Goal: Transaction & Acquisition: Book appointment/travel/reservation

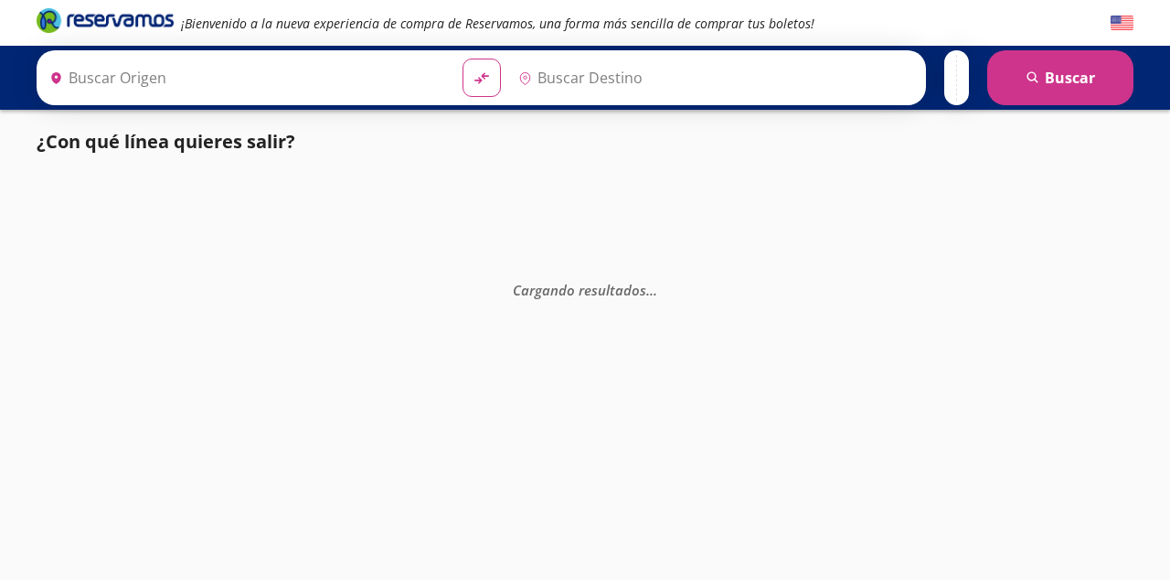
type input "[GEOGRAPHIC_DATA], [GEOGRAPHIC_DATA]"
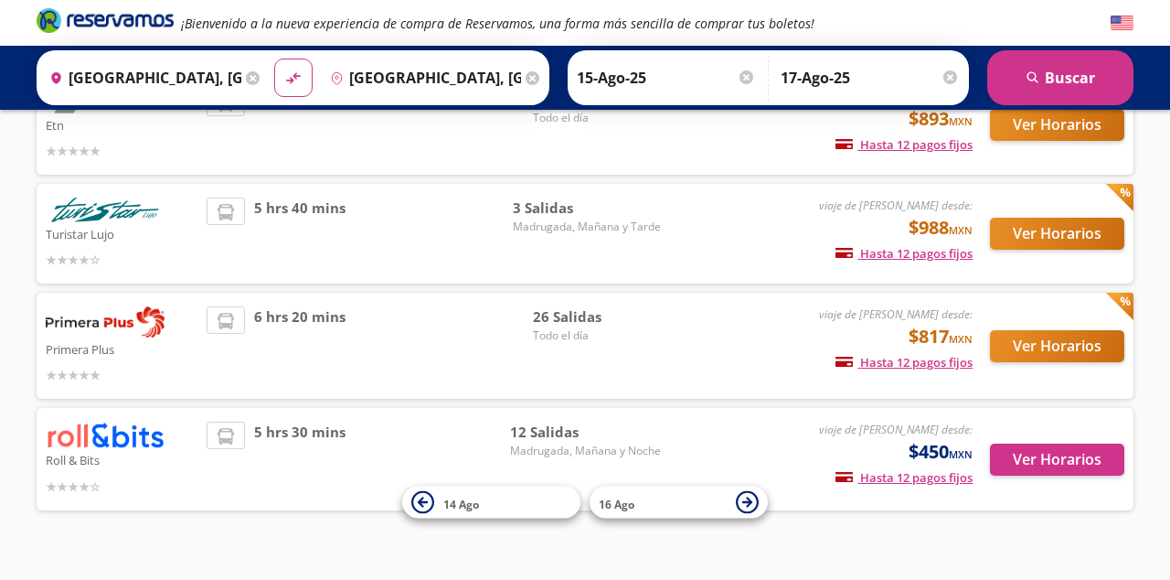
scroll to position [235, 0]
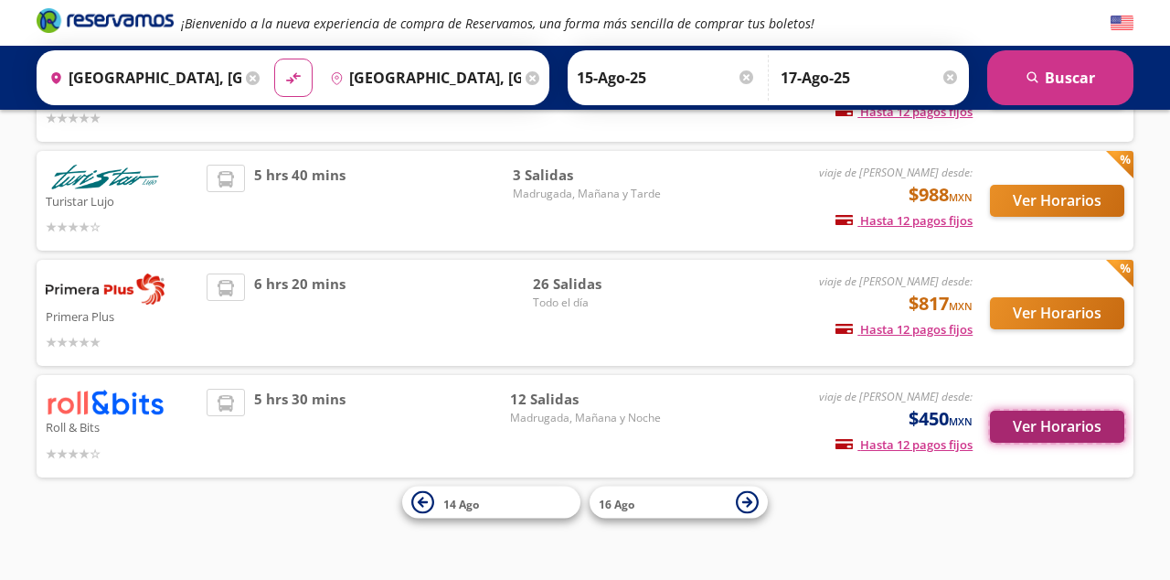
click at [1066, 426] on button "Ver Horarios" at bounding box center [1057, 426] width 134 height 32
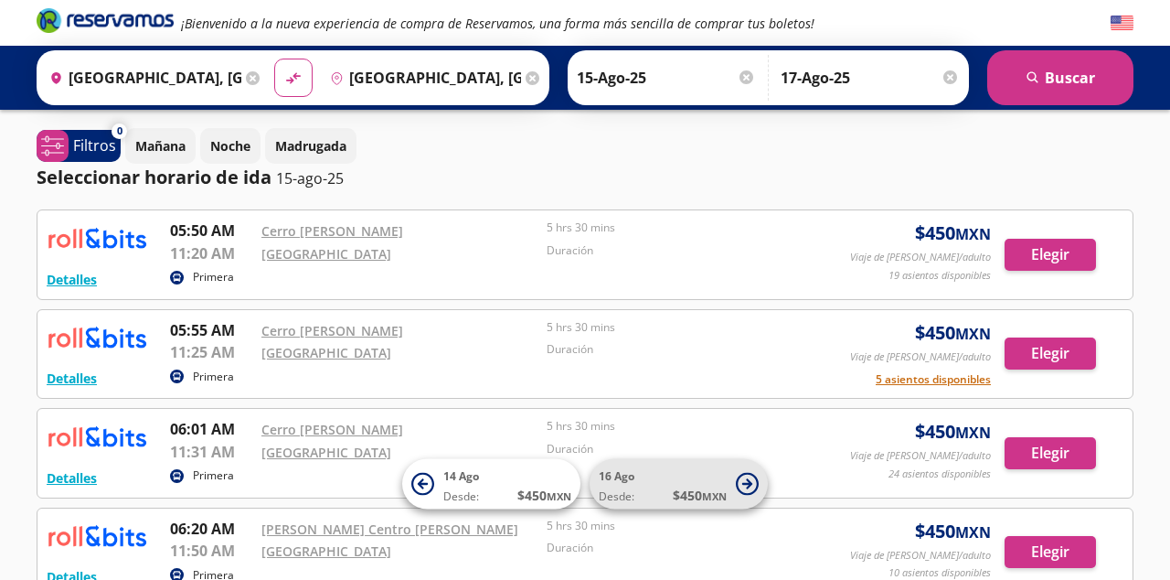
click at [645, 471] on span "16 Ago Desde: $ 450 MXN" at bounding box center [663, 483] width 128 height 41
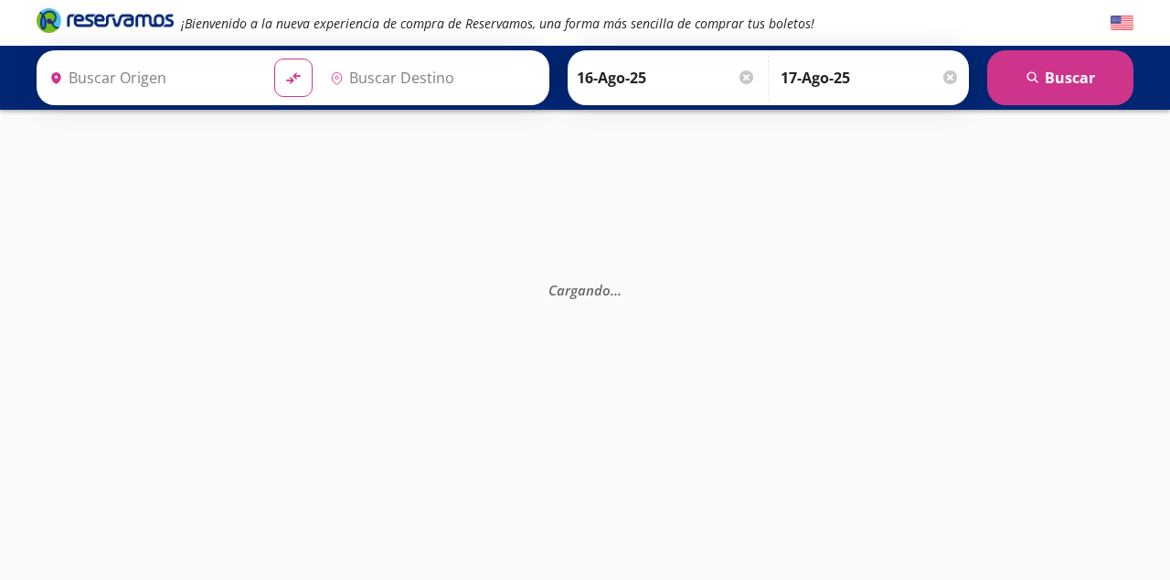
type input "[GEOGRAPHIC_DATA], [GEOGRAPHIC_DATA]"
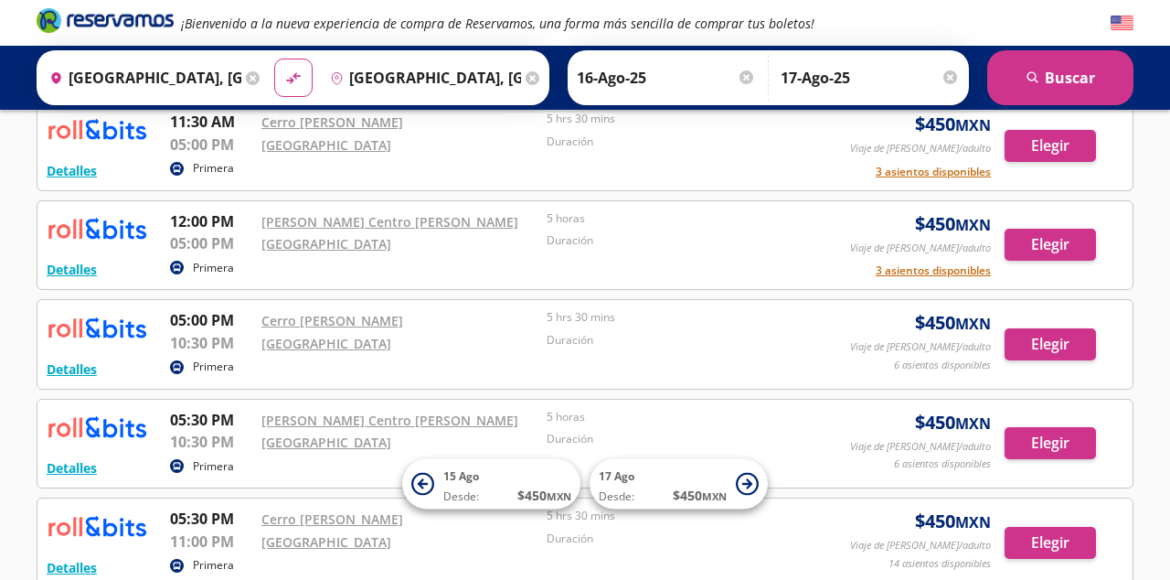
scroll to position [1282, 0]
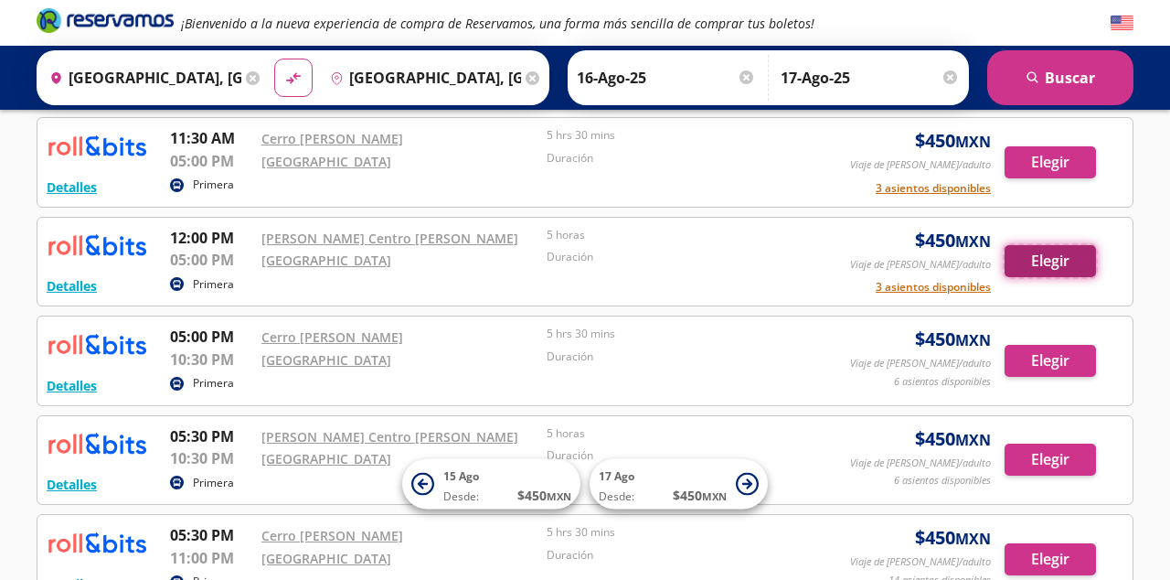
click at [1085, 253] on button "Elegir" at bounding box center [1050, 261] width 91 height 32
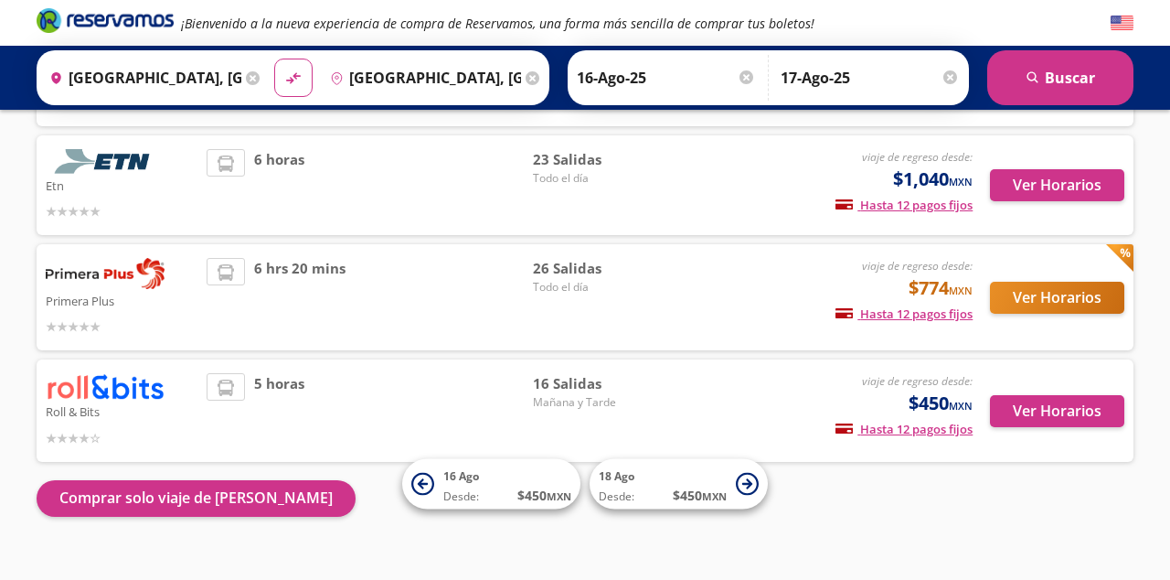
scroll to position [242, 0]
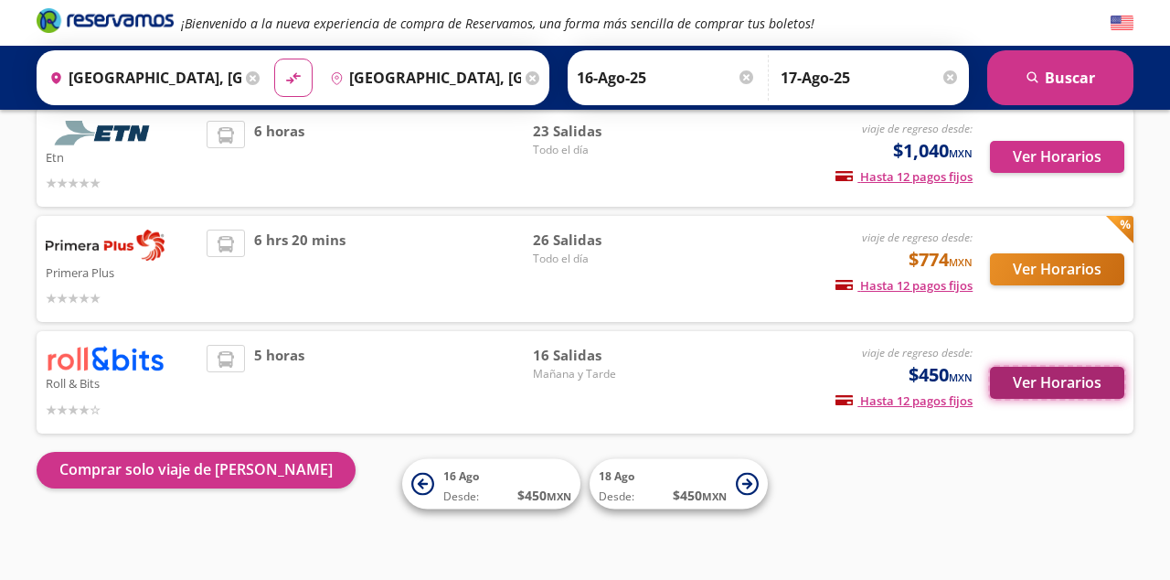
click at [1077, 385] on button "Ver Horarios" at bounding box center [1057, 383] width 134 height 32
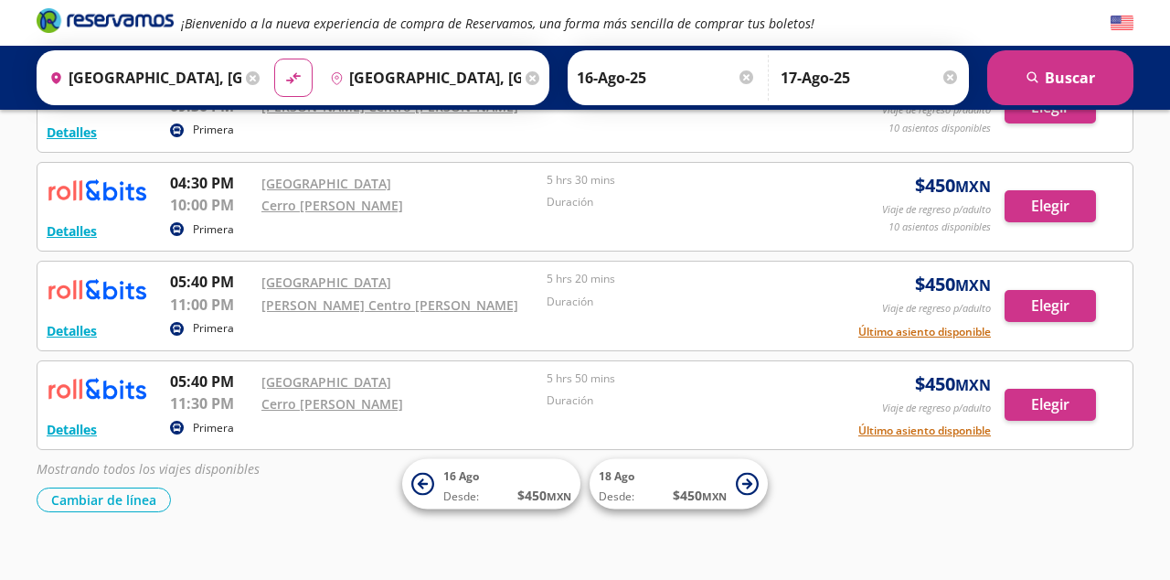
scroll to position [1447, 0]
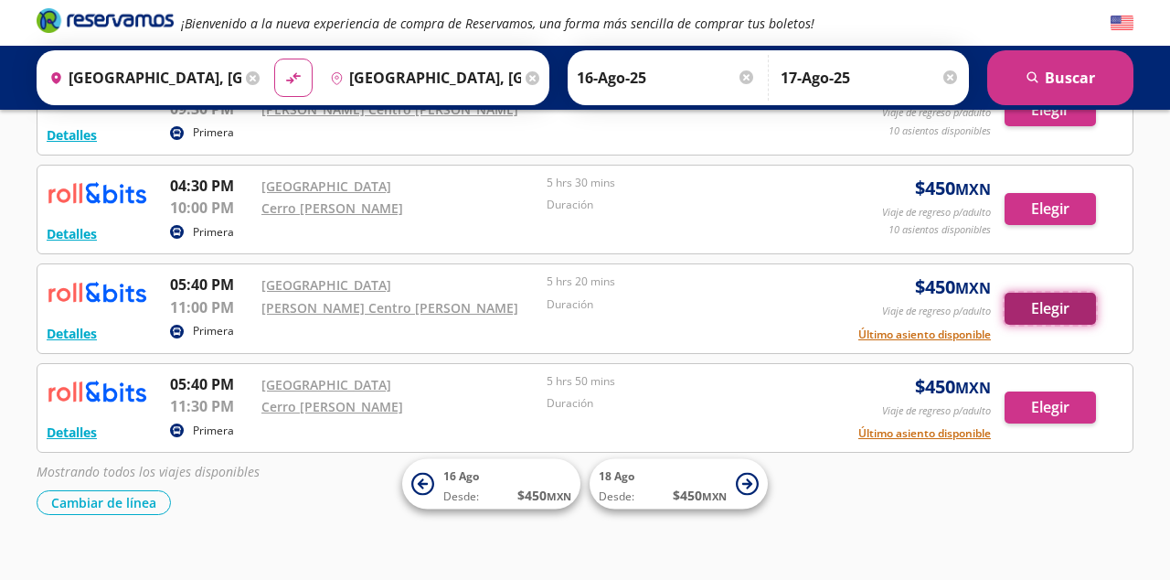
click at [1069, 310] on button "Elegir" at bounding box center [1050, 308] width 91 height 32
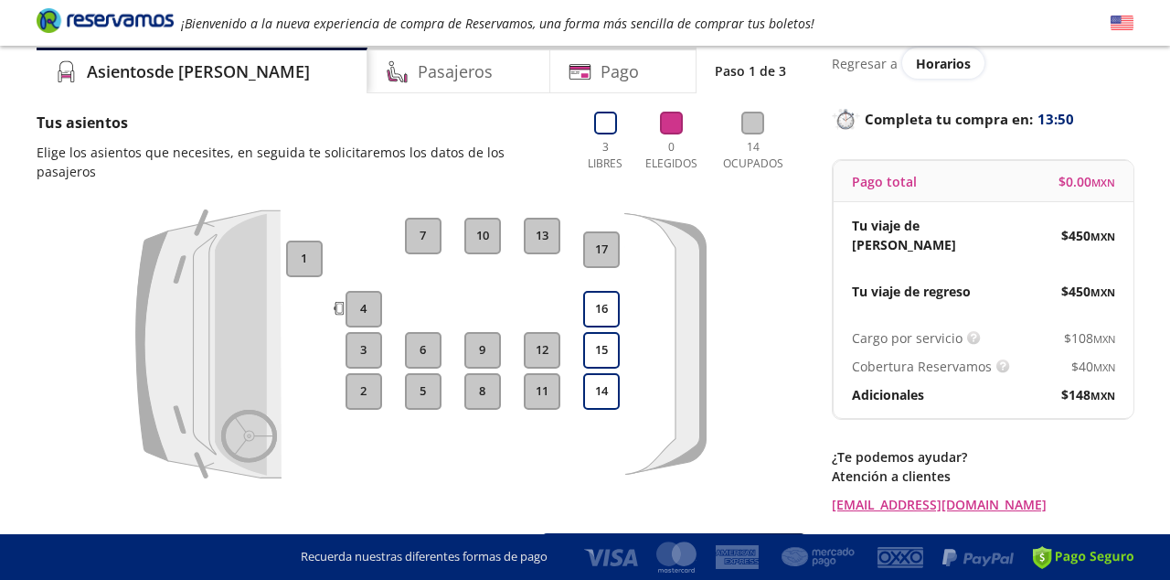
scroll to position [80, 0]
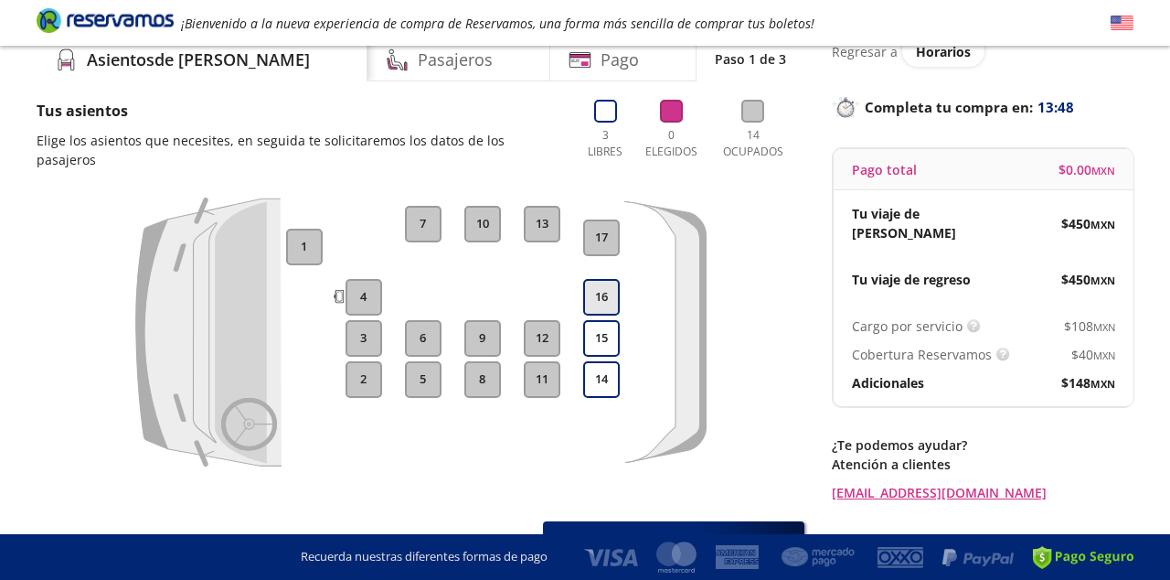
click at [602, 279] on button "16" at bounding box center [601, 297] width 37 height 37
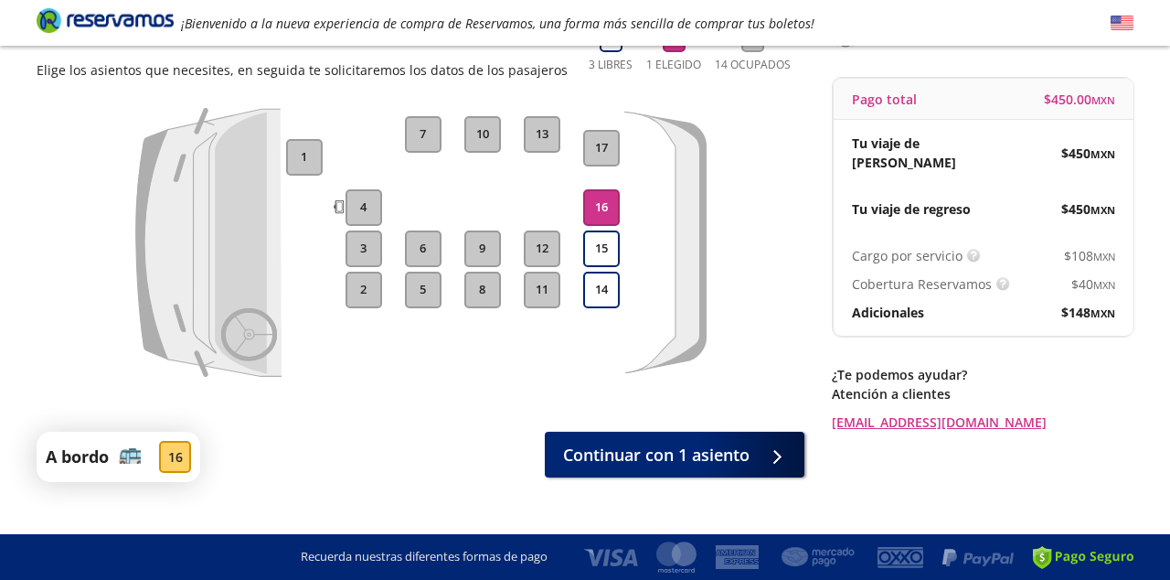
scroll to position [181, 0]
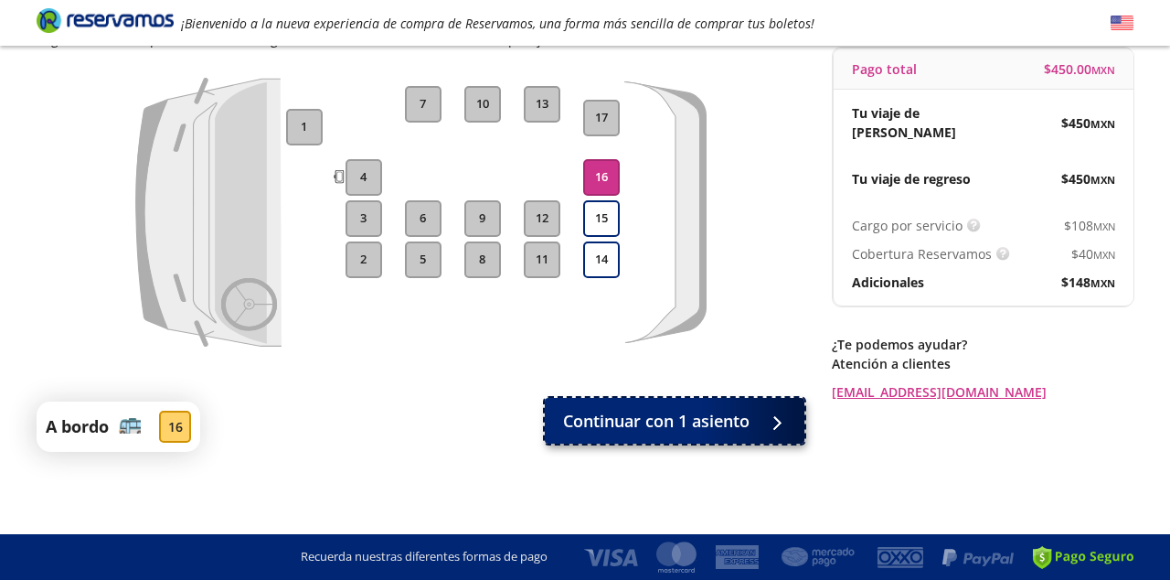
click at [664, 405] on button "Continuar con 1 asiento" at bounding box center [675, 421] width 260 height 46
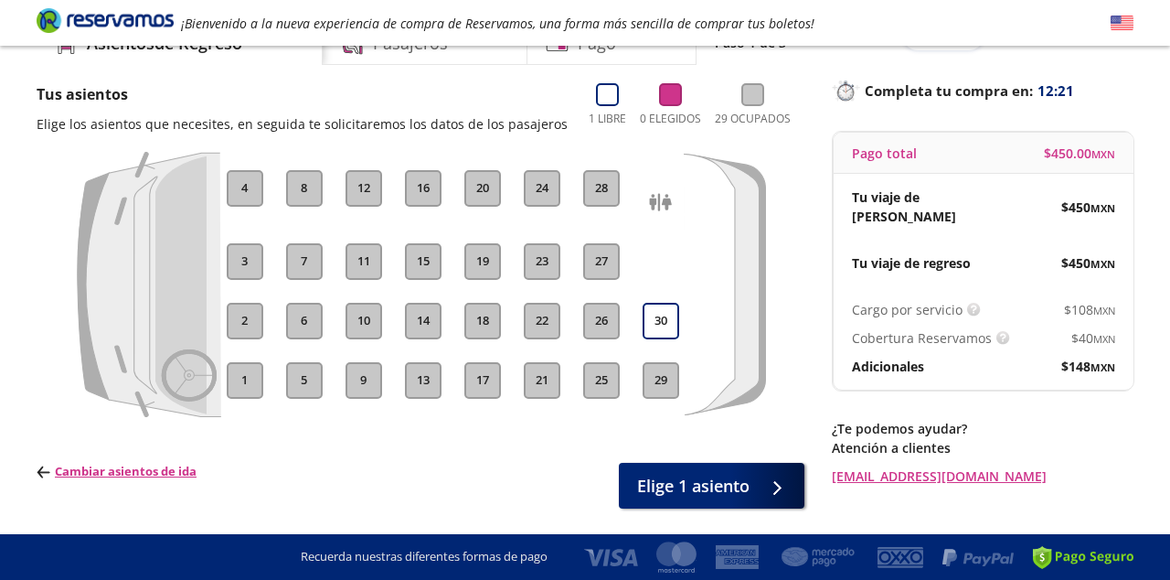
scroll to position [102, 0]
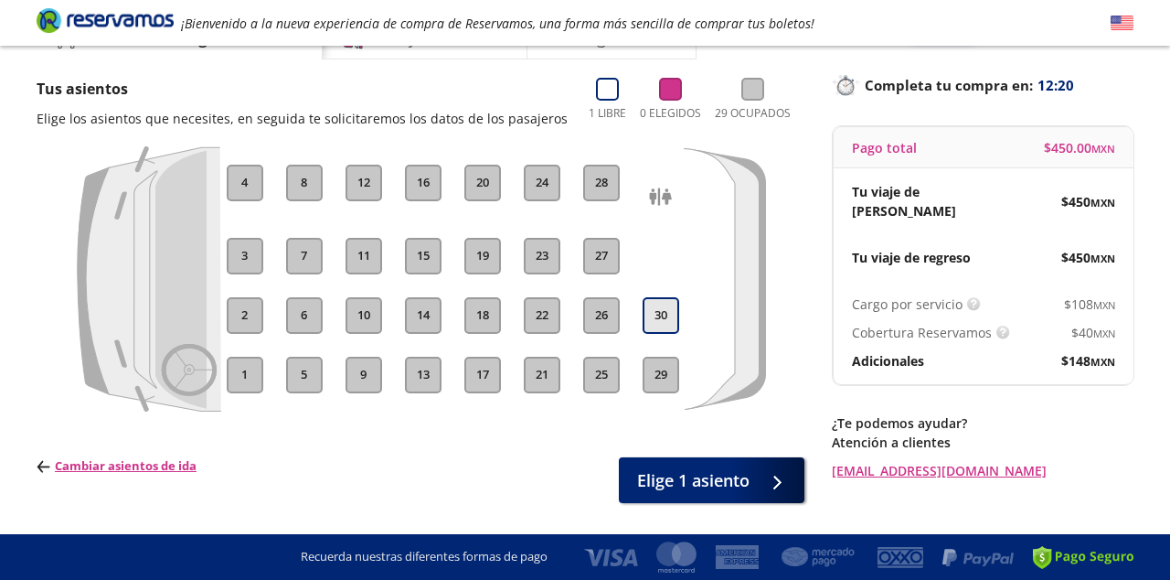
click at [659, 320] on button "30" at bounding box center [661, 315] width 37 height 37
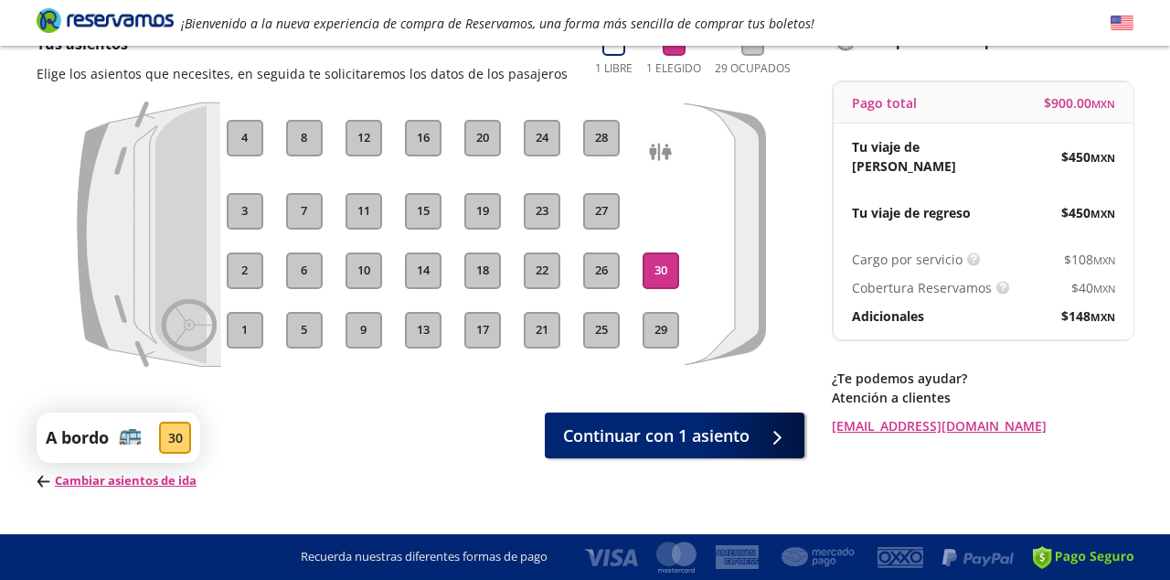
scroll to position [151, 0]
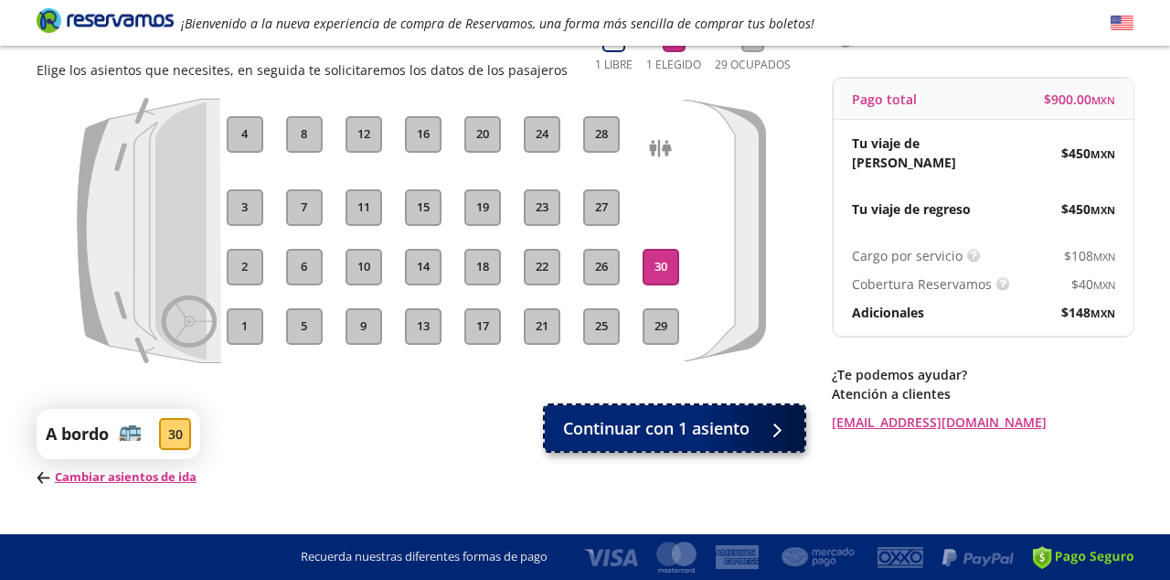
click at [586, 423] on span "Continuar con 1 asiento" at bounding box center [656, 428] width 186 height 25
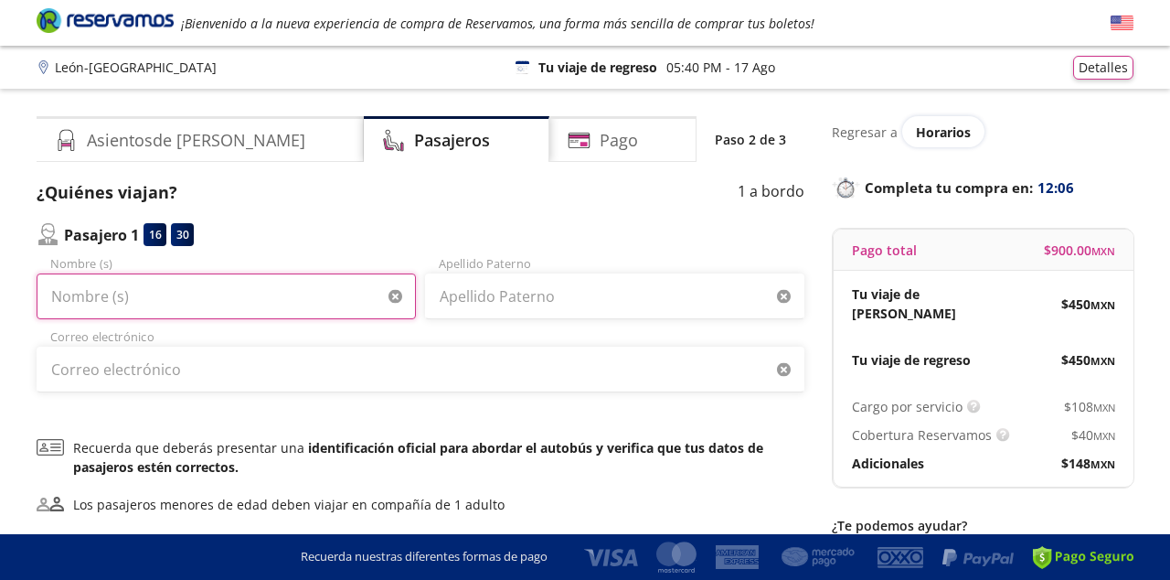
click at [211, 306] on input "Nombre (s)" at bounding box center [226, 296] width 379 height 46
type input "Karina"
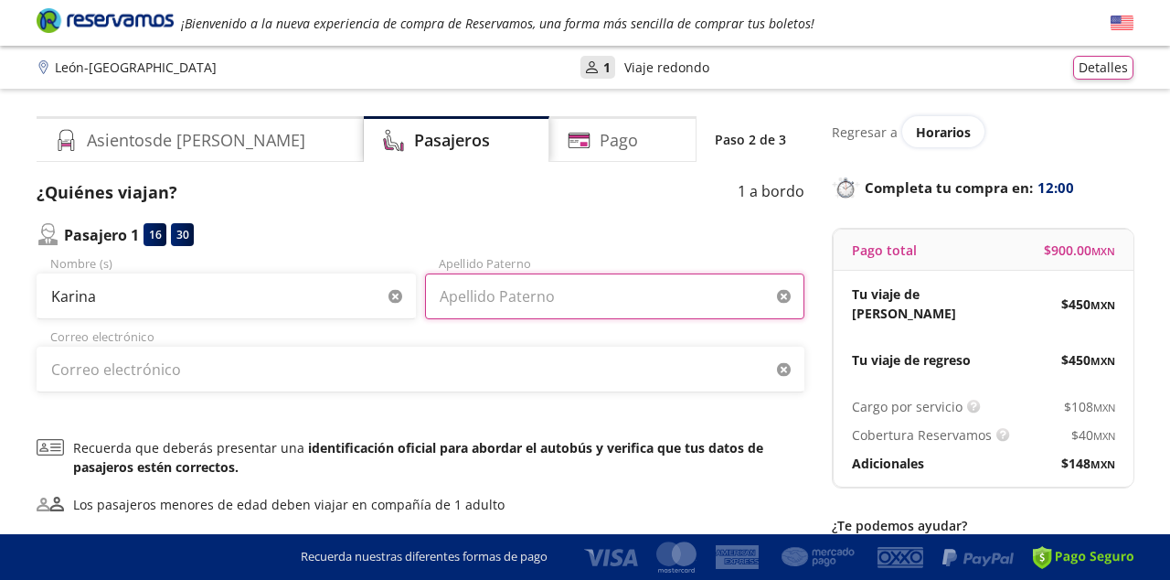
click at [480, 298] on input "Apellido Paterno" at bounding box center [614, 296] width 379 height 46
type input "[PERSON_NAME]"
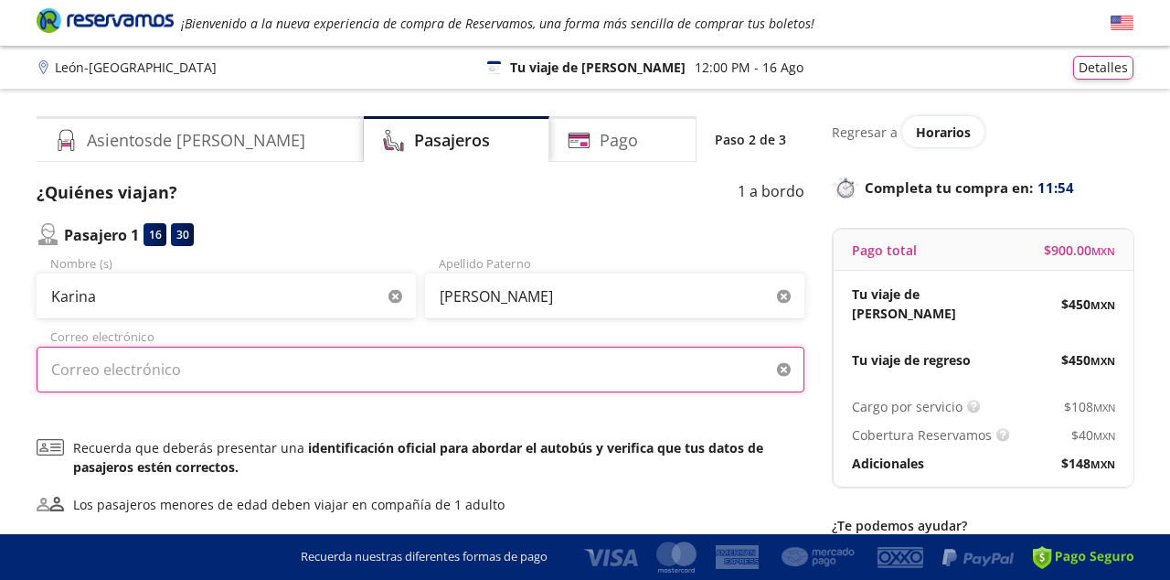
click at [413, 378] on input "Correo electrónico" at bounding box center [421, 369] width 768 height 46
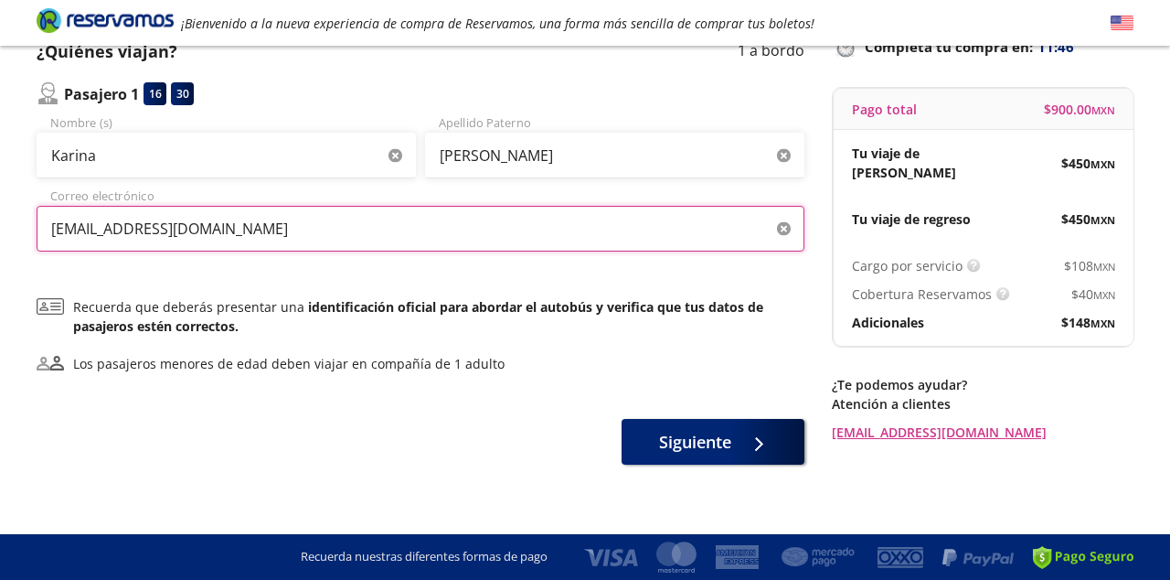
scroll to position [154, 0]
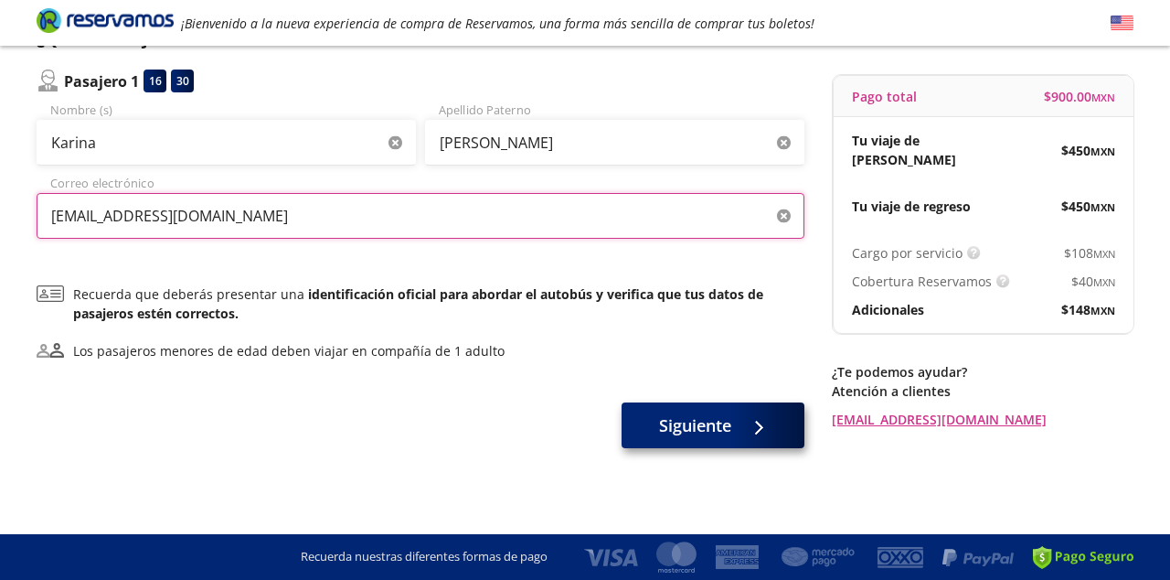
type input "[EMAIL_ADDRESS][DOMAIN_NAME]"
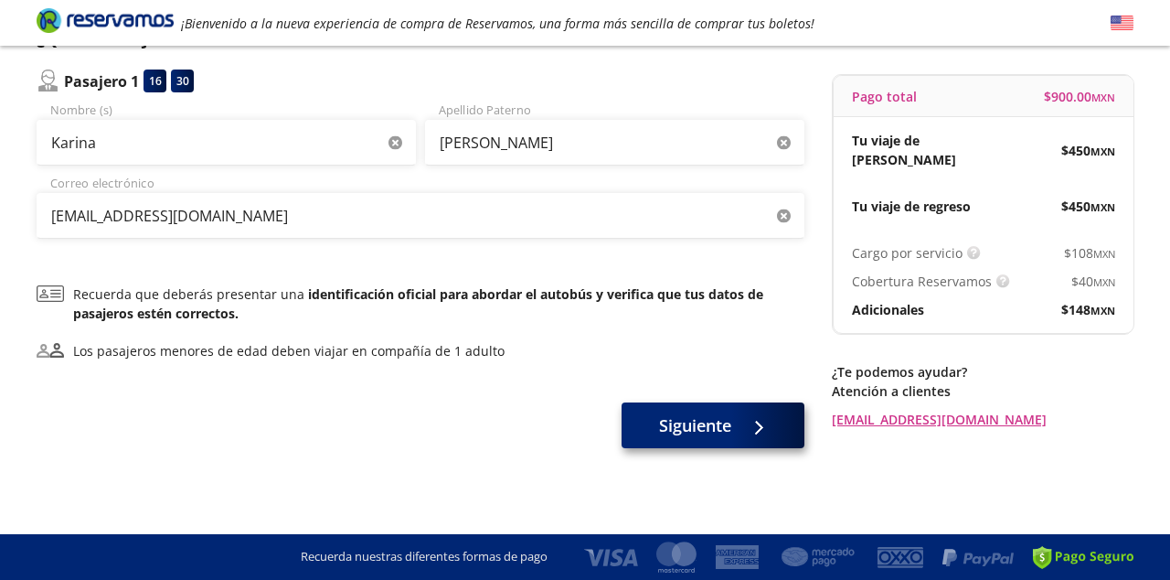
click at [661, 449] on div "Siguiente" at bounding box center [421, 429] width 768 height 46
click at [661, 431] on span "Siguiente" at bounding box center [695, 425] width 72 height 25
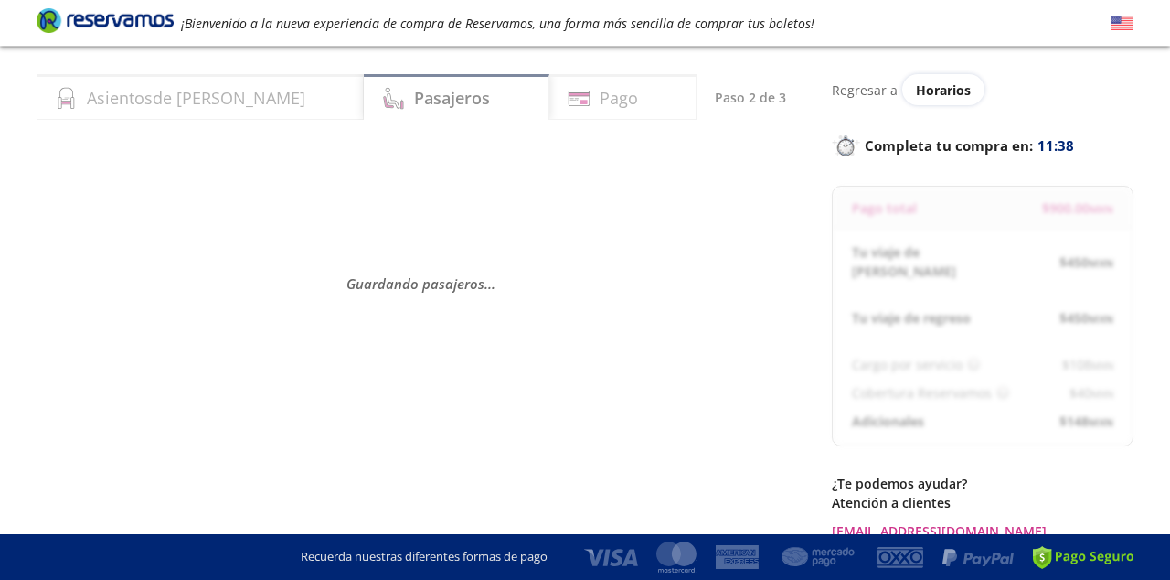
scroll to position [38, 0]
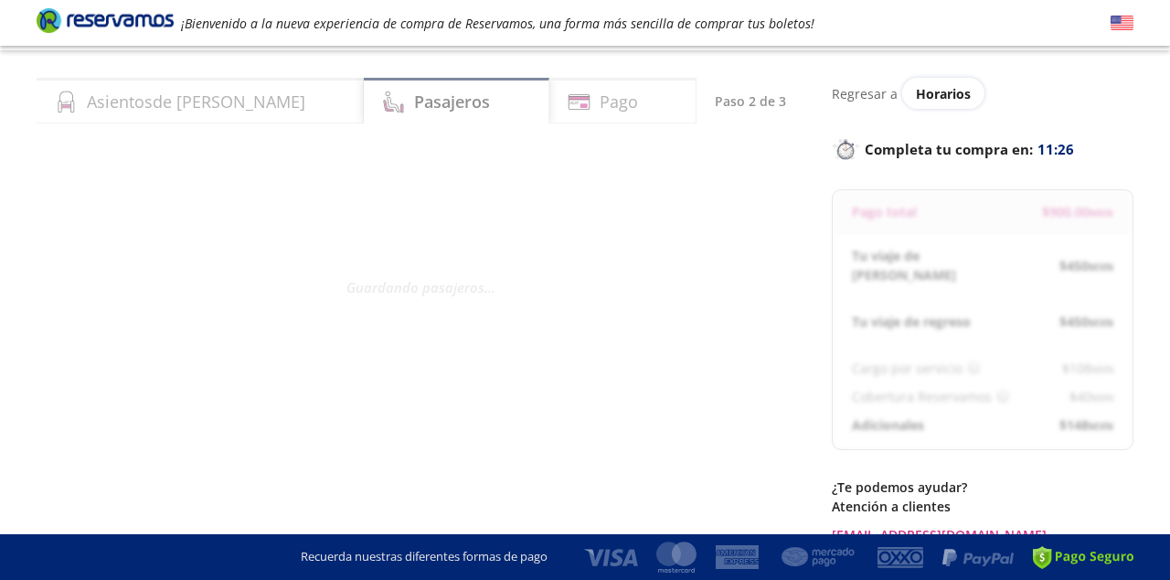
select select "MX"
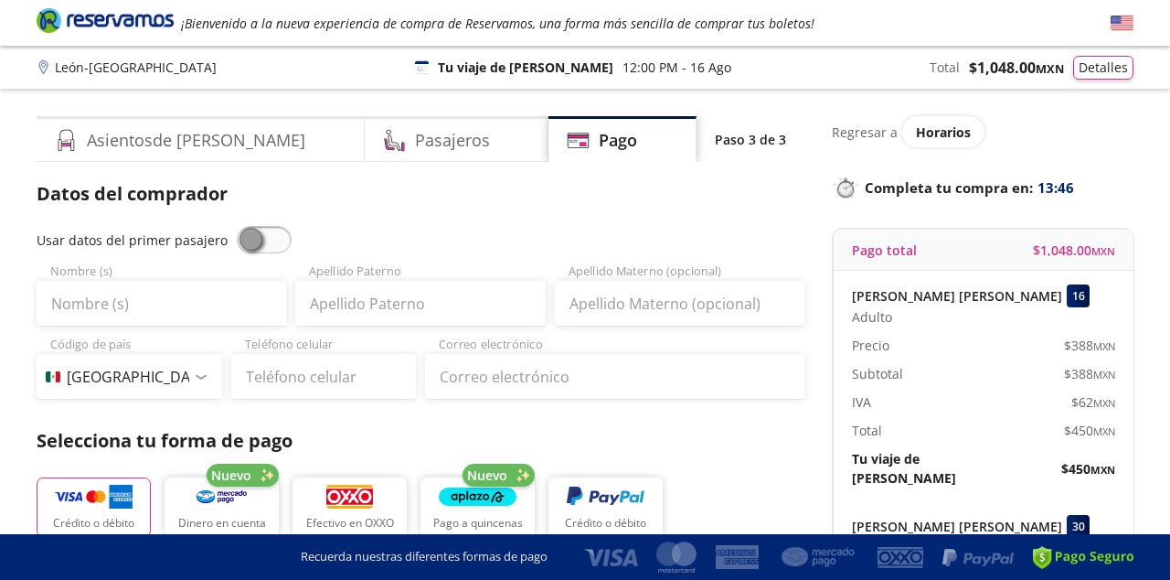
click at [265, 237] on span at bounding box center [264, 239] width 55 height 27
click at [237, 226] on input "checkbox" at bounding box center [237, 226] width 0 height 0
type input "Karina"
type input "[PERSON_NAME]"
type input "[EMAIL_ADDRESS][DOMAIN_NAME]"
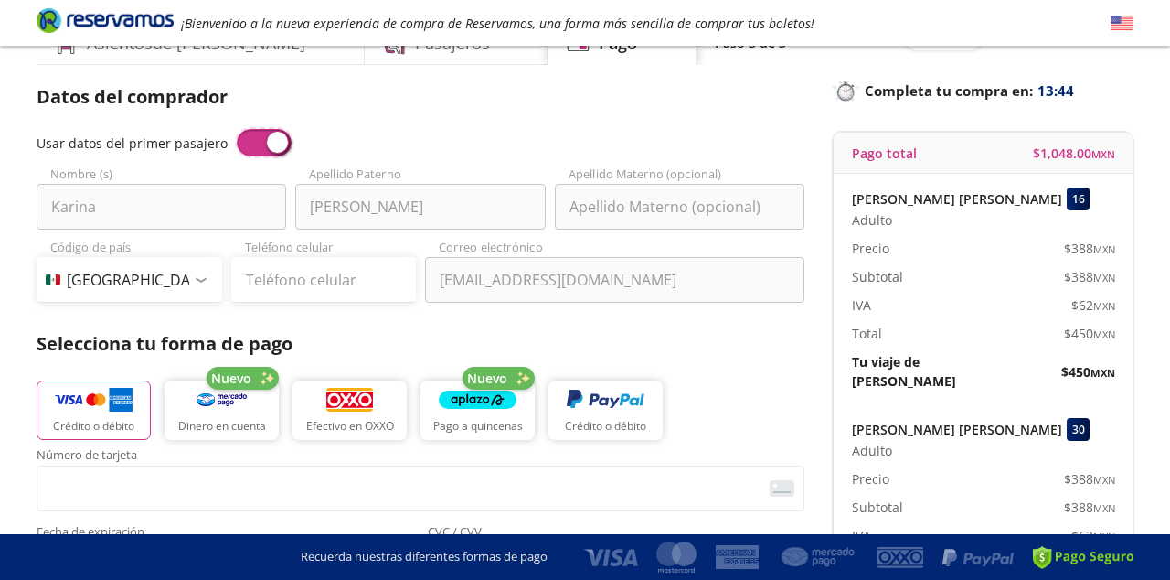
scroll to position [99, 0]
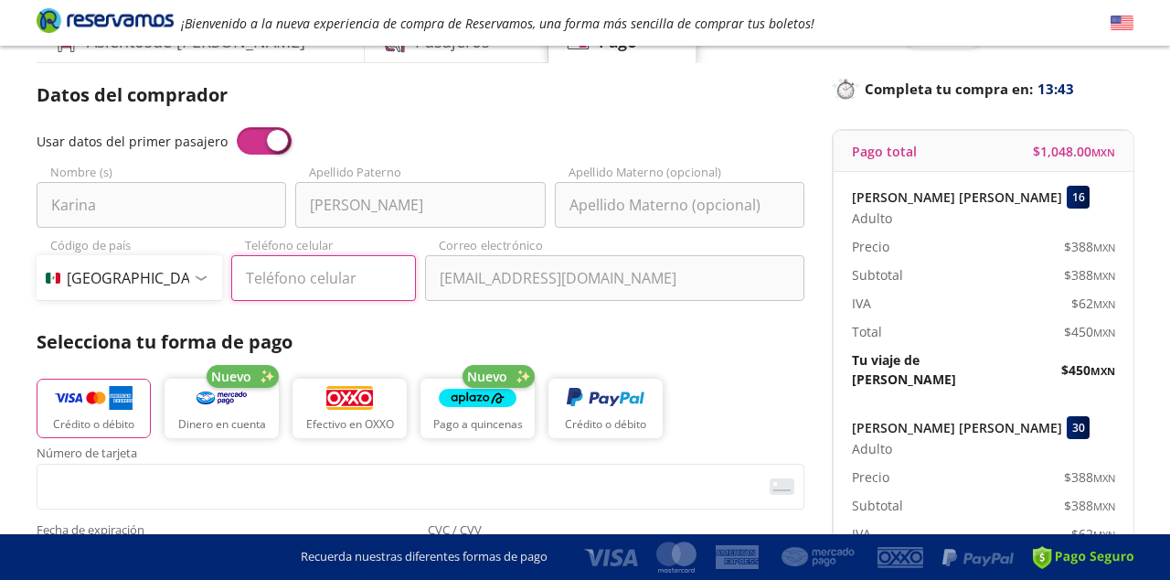
click at [335, 283] on input "Teléfono celular" at bounding box center [324, 278] width 186 height 46
type input "744 180 2704"
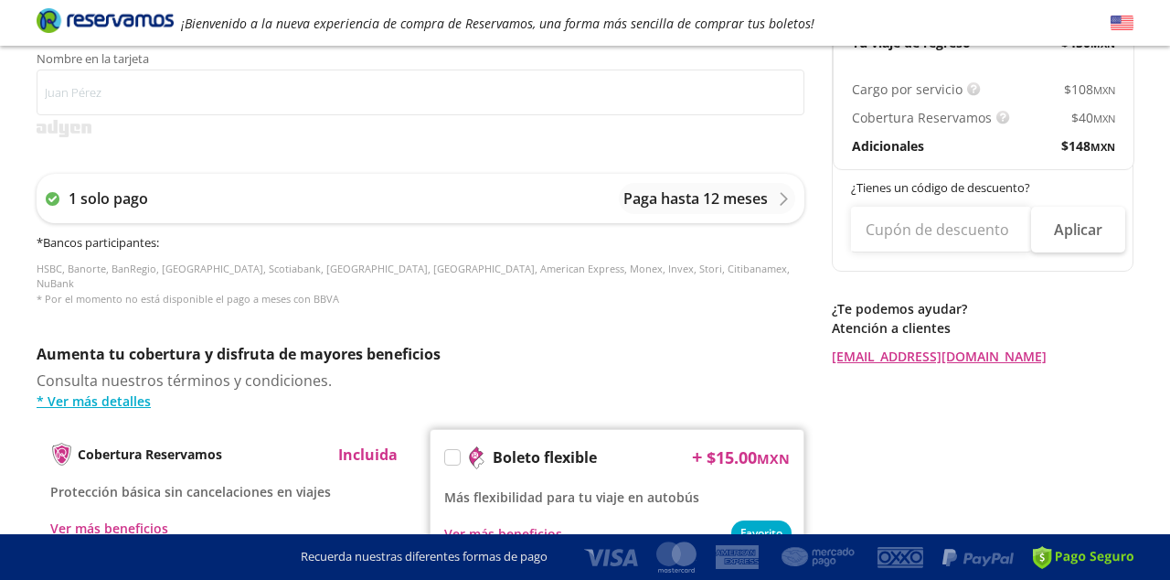
scroll to position [643, 0]
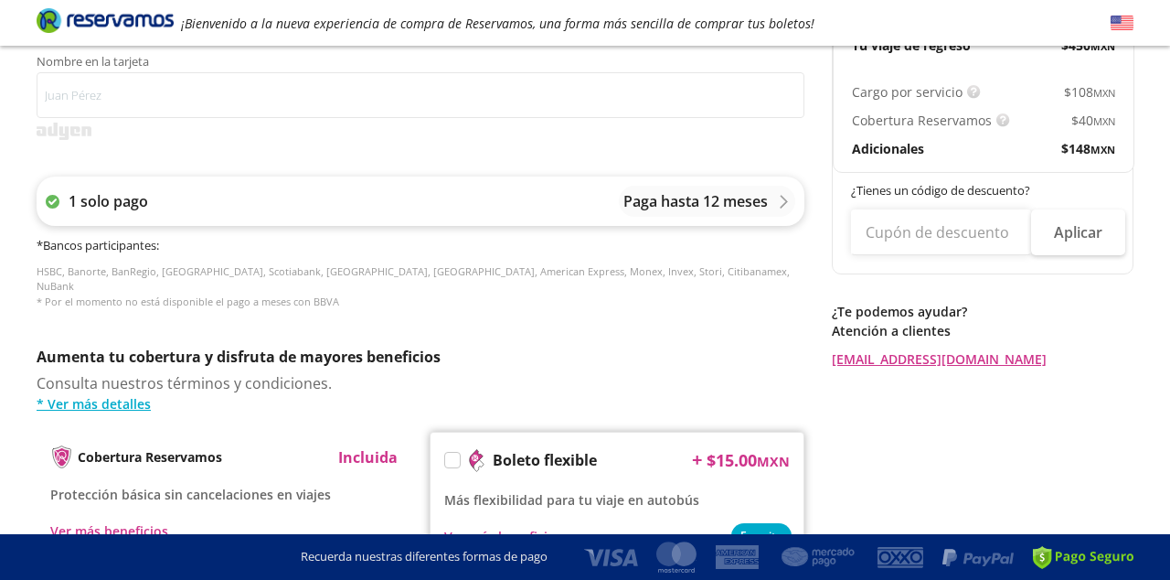
click at [665, 197] on p "Paga hasta 12 meses" at bounding box center [695, 201] width 144 height 22
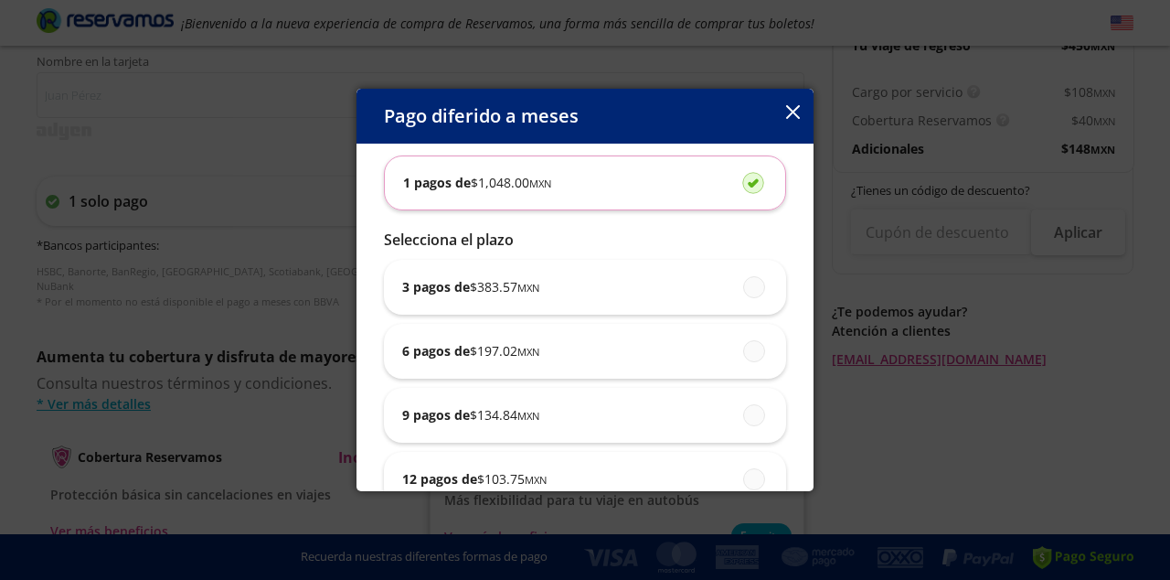
scroll to position [144, 0]
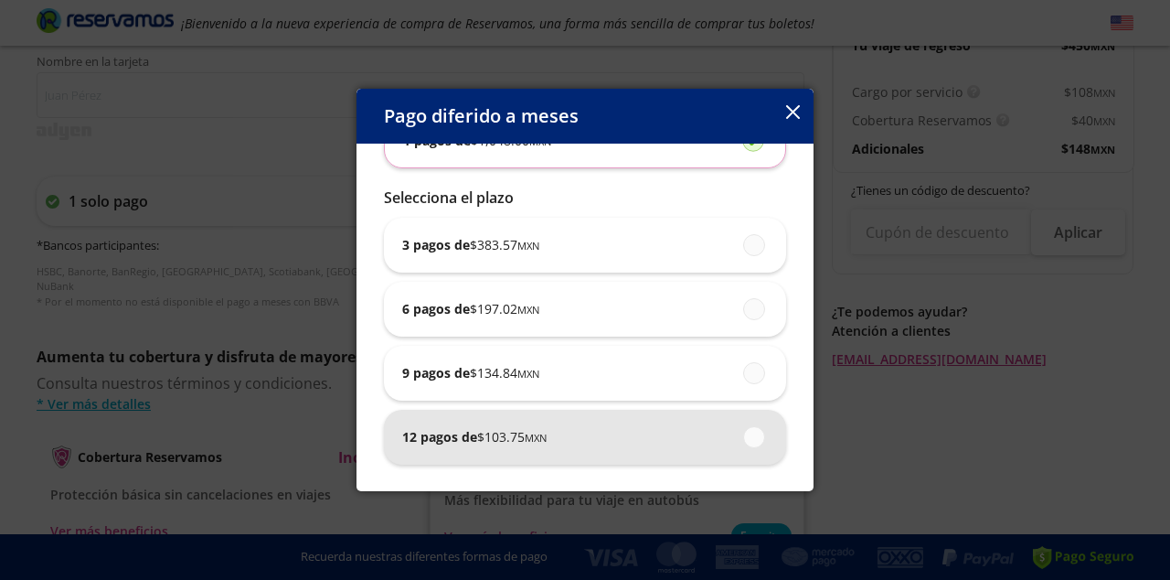
click at [755, 432] on span at bounding box center [755, 437] width 0 height 20
click at [755, 432] on input "12 pagos de $ 103.75 MXN" at bounding box center [749, 437] width 12 height 12
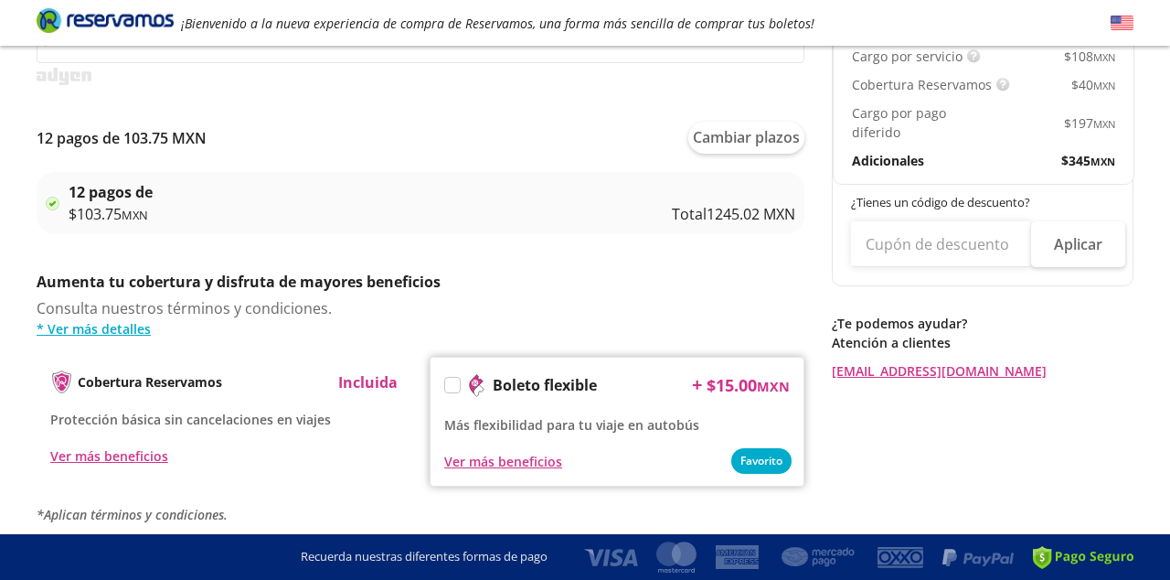
scroll to position [878, 0]
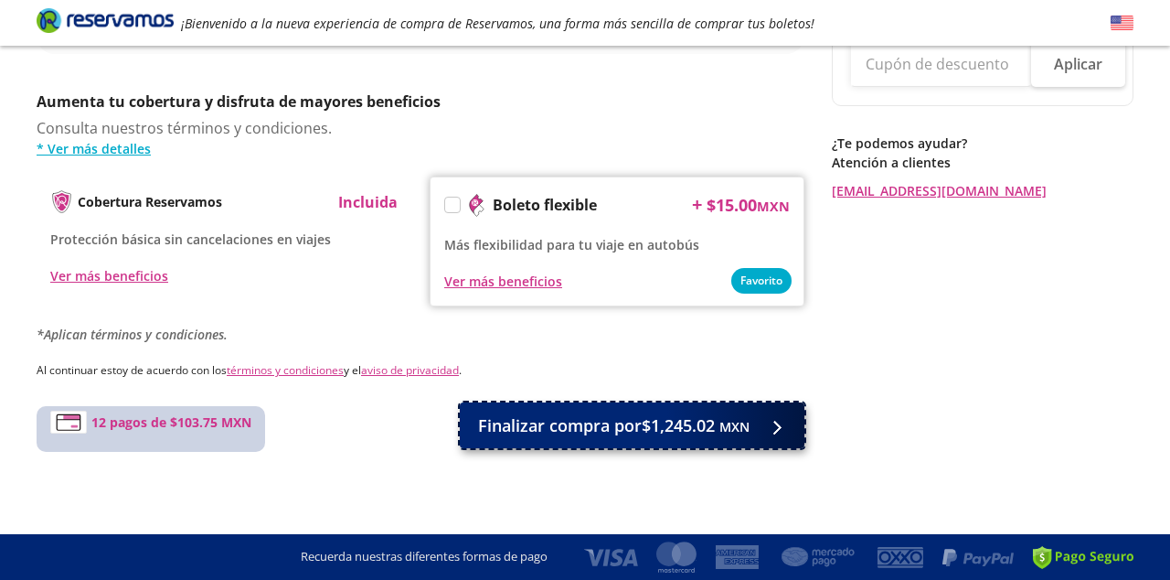
click at [573, 418] on span "Finalizar compra por $1,245.02 MXN" at bounding box center [613, 425] width 271 height 25
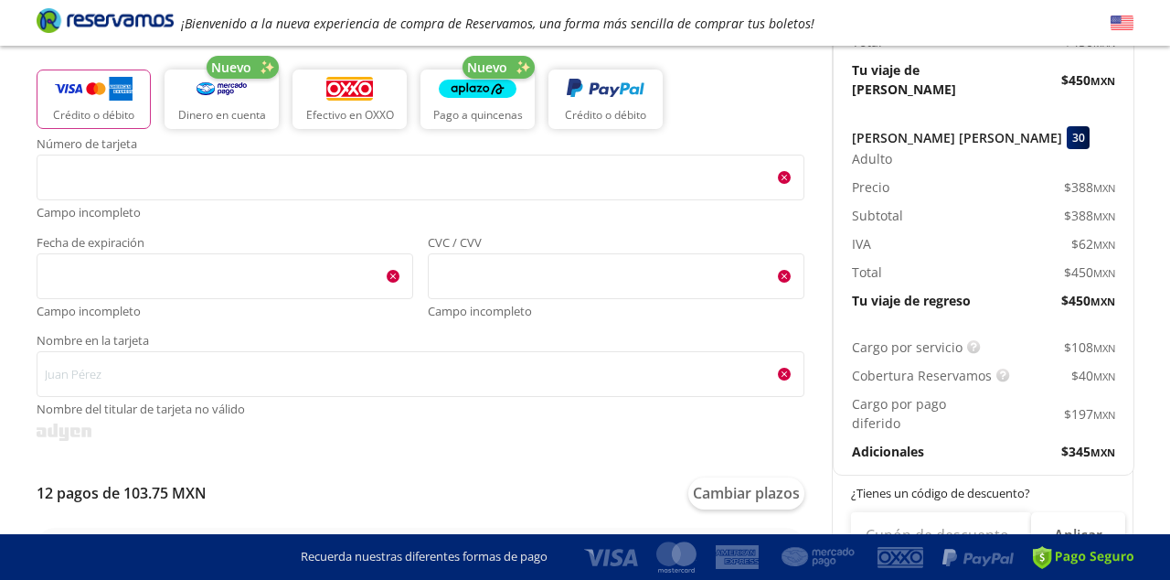
scroll to position [348, 0]
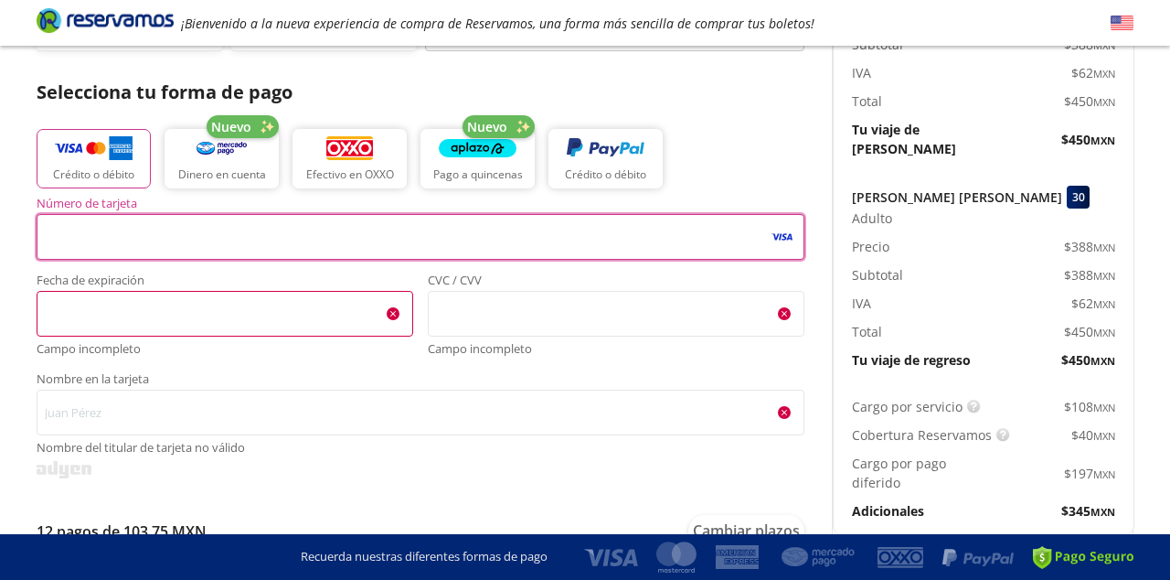
click at [103, 294] on span "<p>Your browser does not support iframes.</p>" at bounding box center [225, 314] width 377 height 46
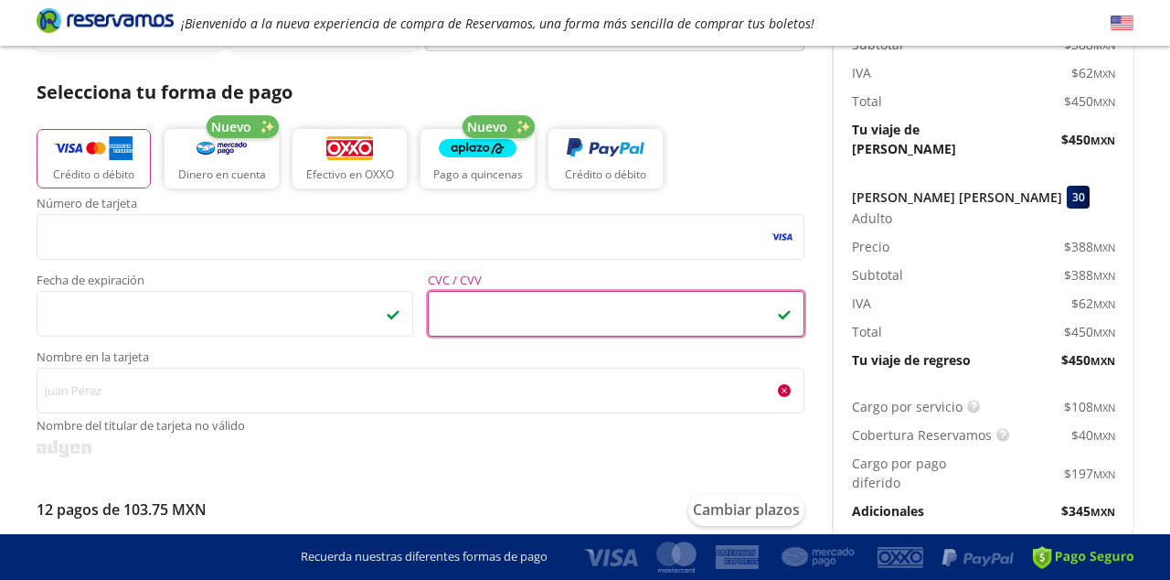
scroll to position [367, 0]
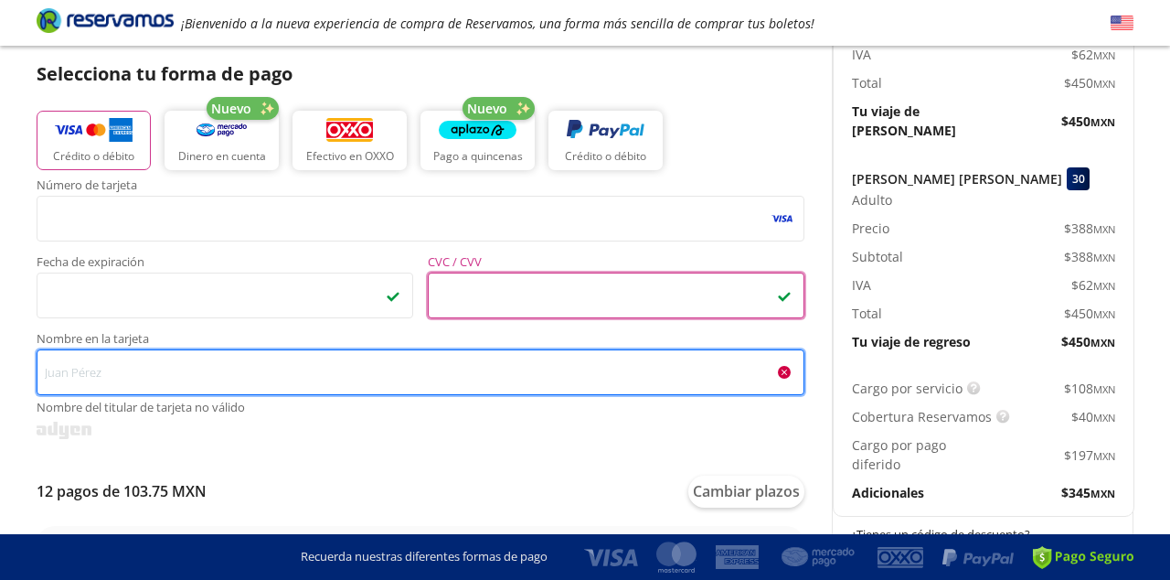
click at [132, 371] on input "Nombre en la tarjeta Nombre del titular de tarjeta no válido" at bounding box center [421, 372] width 768 height 46
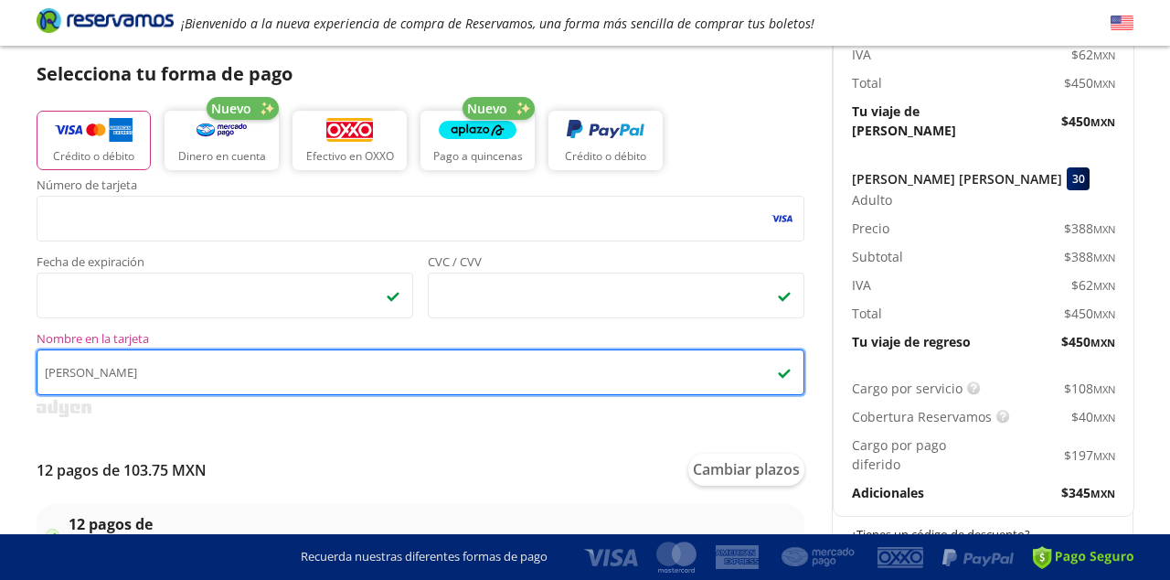
type input "[PERSON_NAME] [PERSON_NAME]"
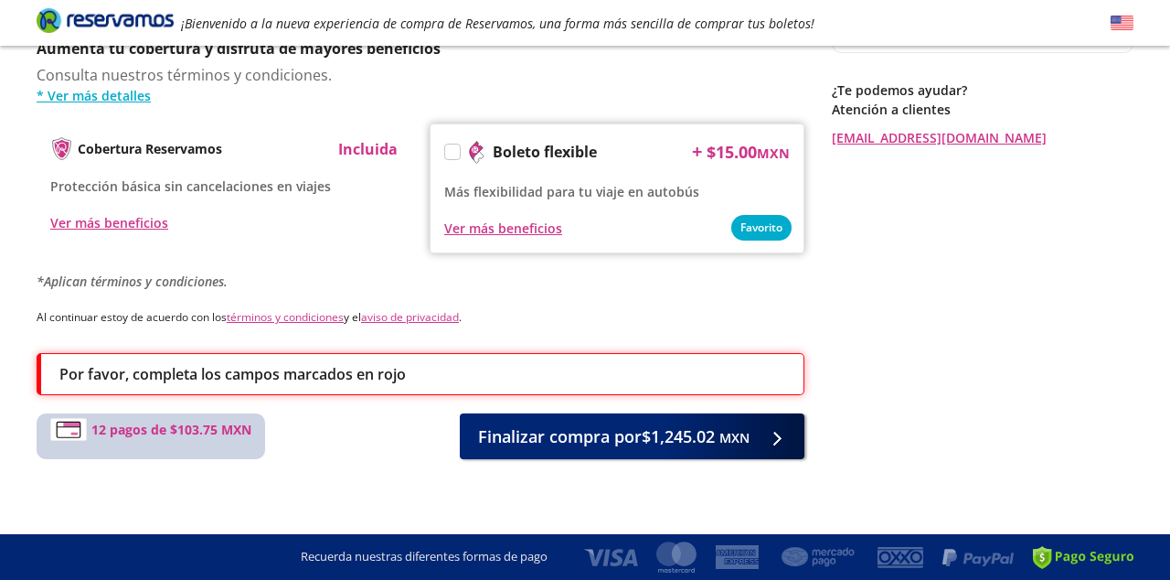
scroll to position [939, 0]
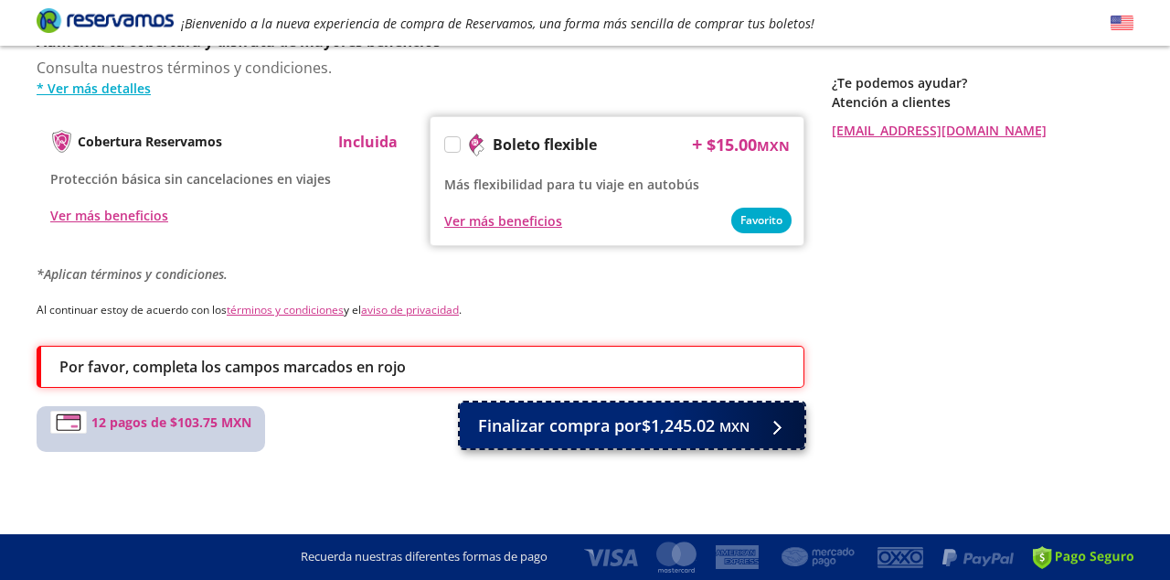
click at [537, 434] on span "Finalizar compra por $1,245.02 MXN" at bounding box center [613, 425] width 271 height 25
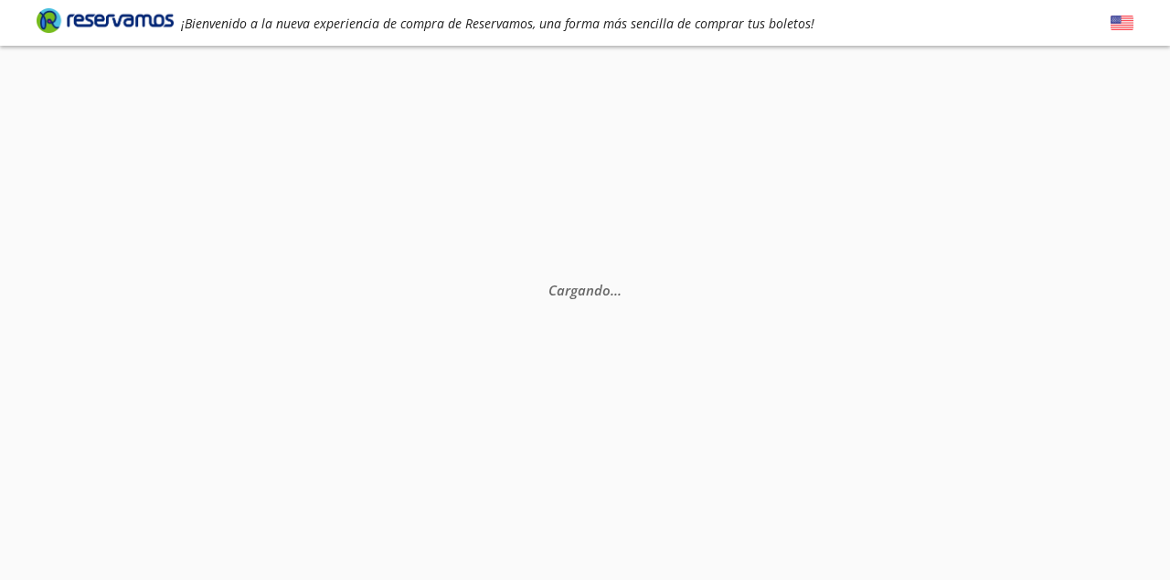
scroll to position [0, 0]
select select "MX"
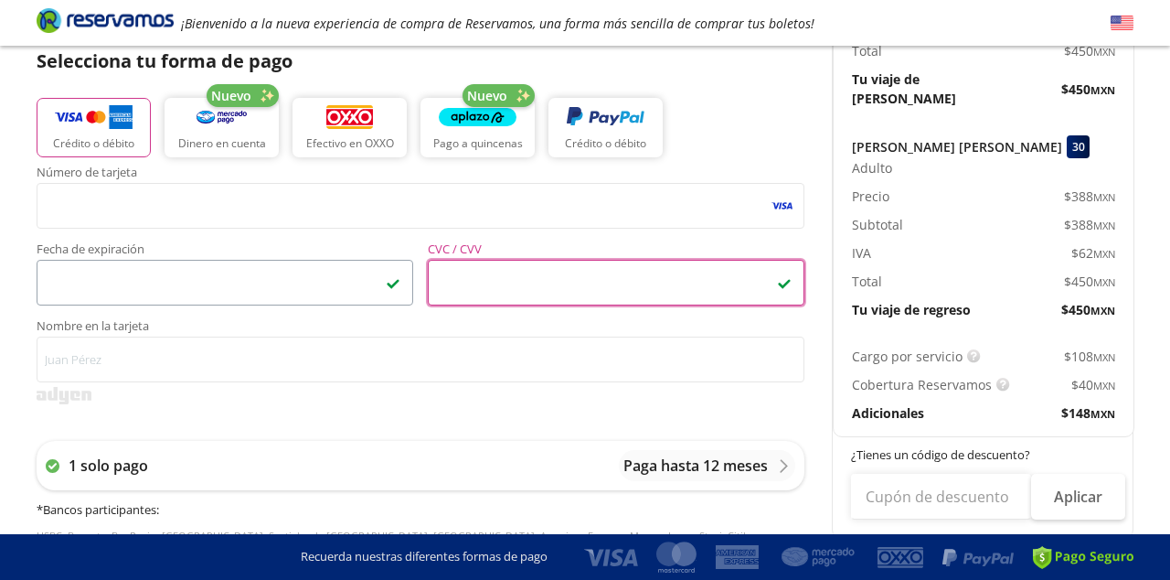
scroll to position [381, 0]
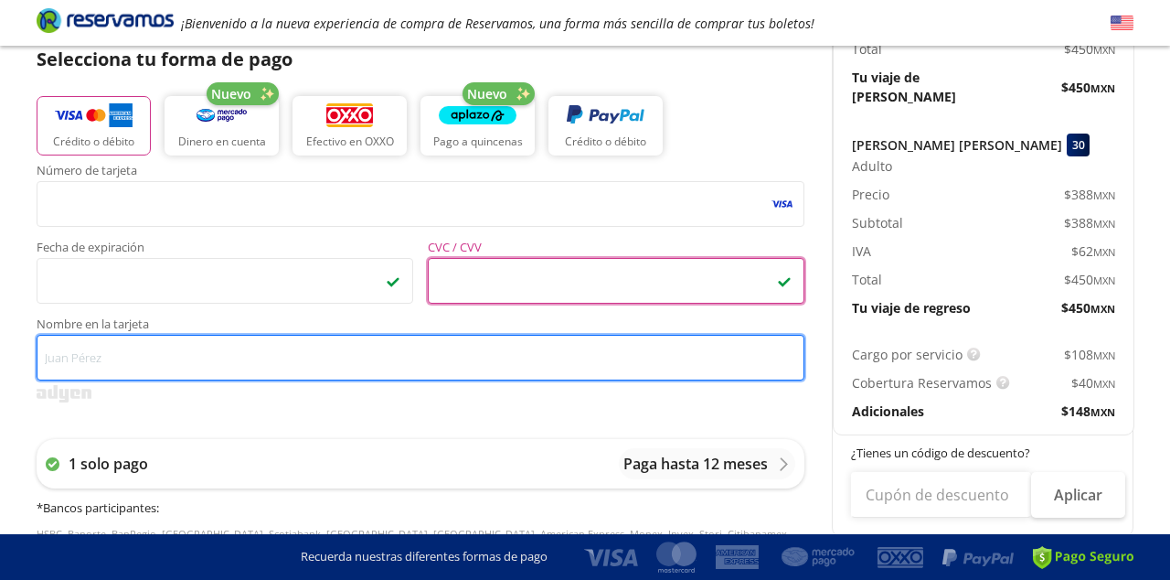
click at [97, 353] on input "Nombre en la tarjeta" at bounding box center [421, 358] width 768 height 46
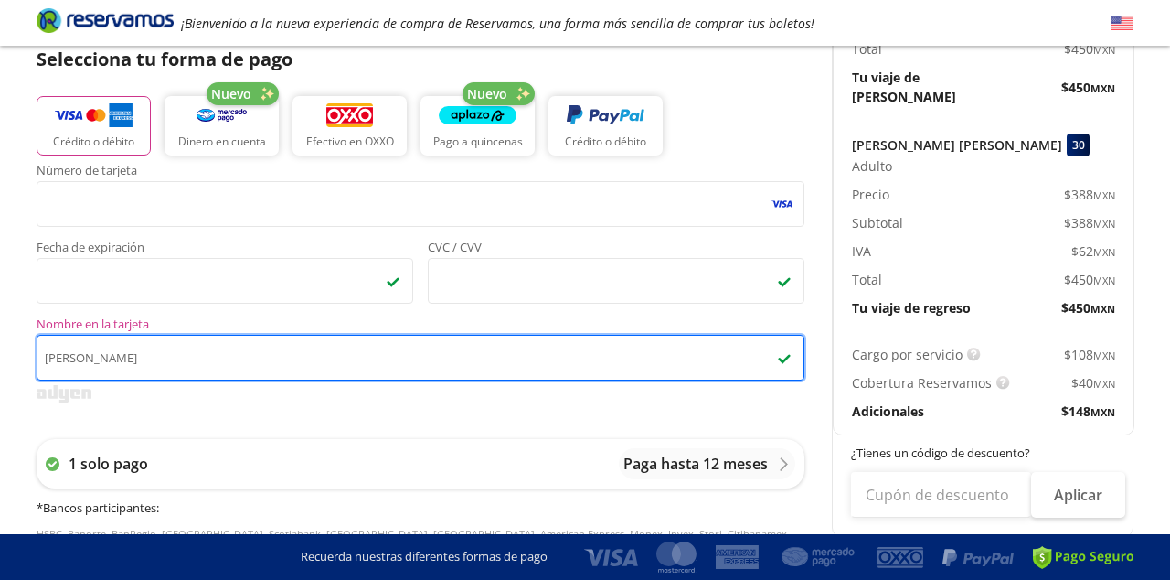
type input "[PERSON_NAME] [PERSON_NAME]"
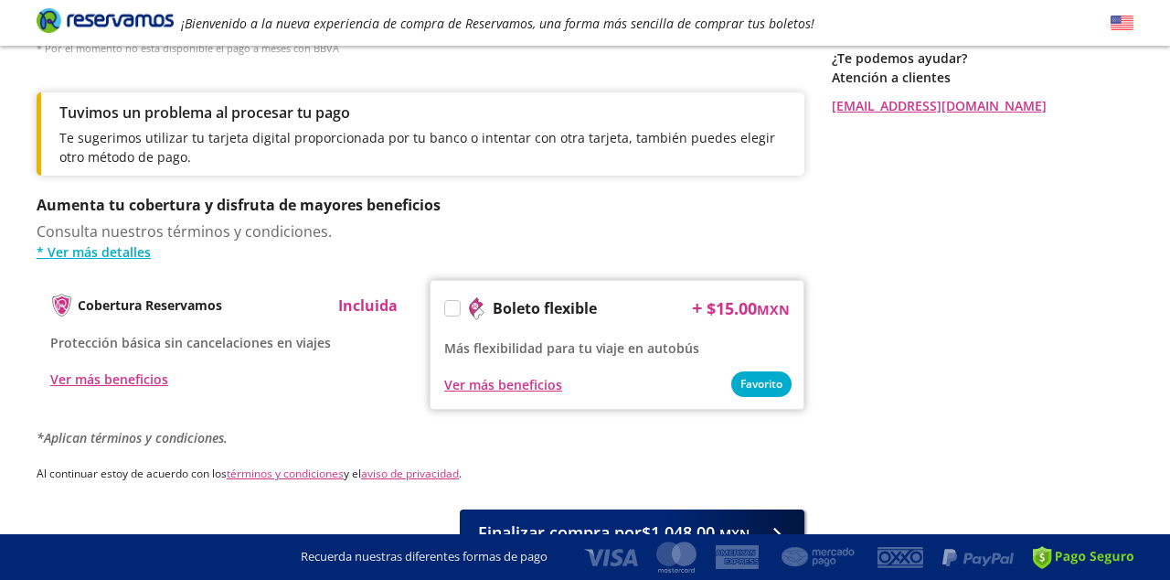
scroll to position [985, 0]
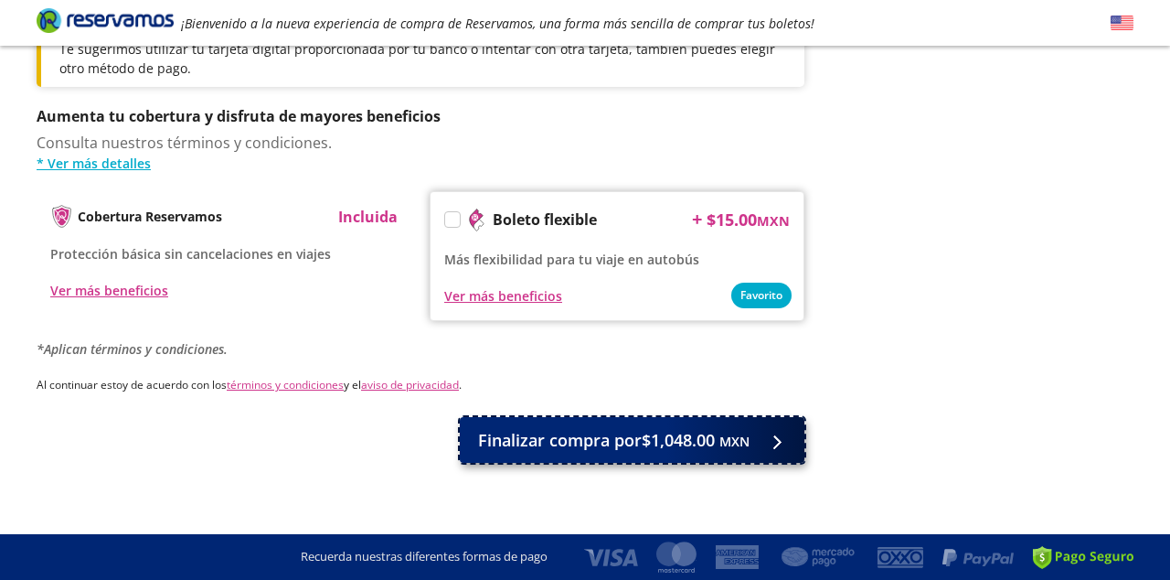
click at [552, 428] on span "Finalizar compra por $1,048.00 MXN" at bounding box center [613, 440] width 271 height 25
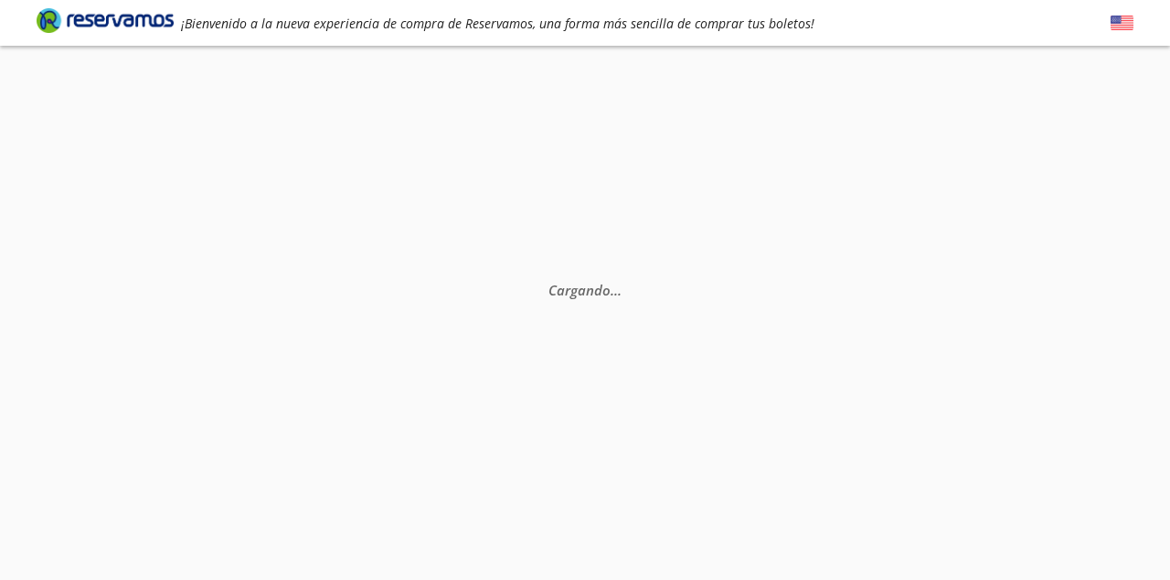
scroll to position [0, 0]
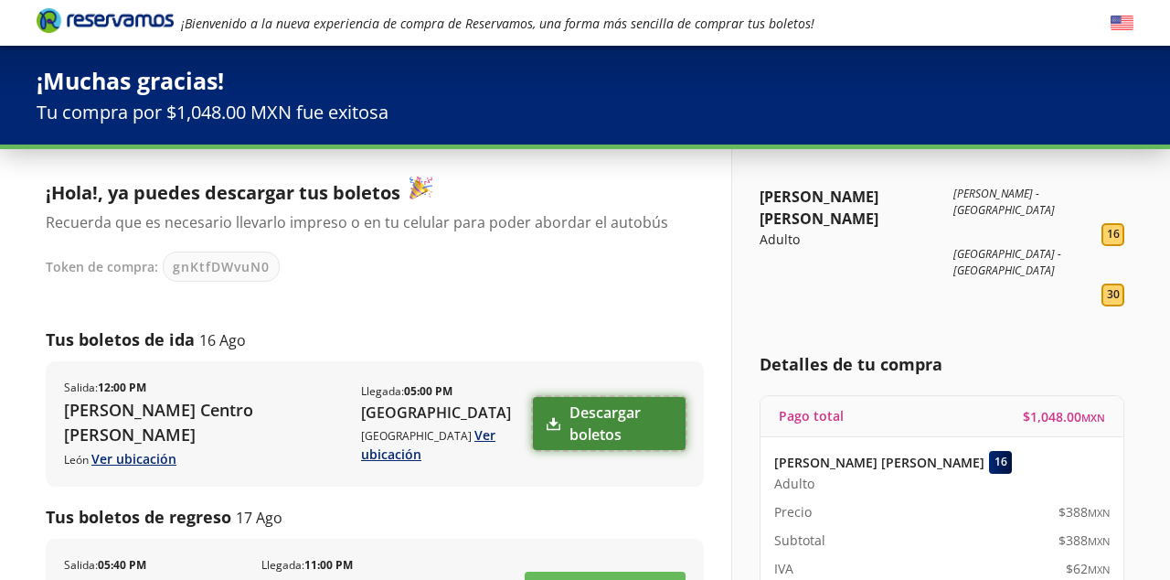
click at [559, 420] on icon at bounding box center [554, 424] width 14 height 14
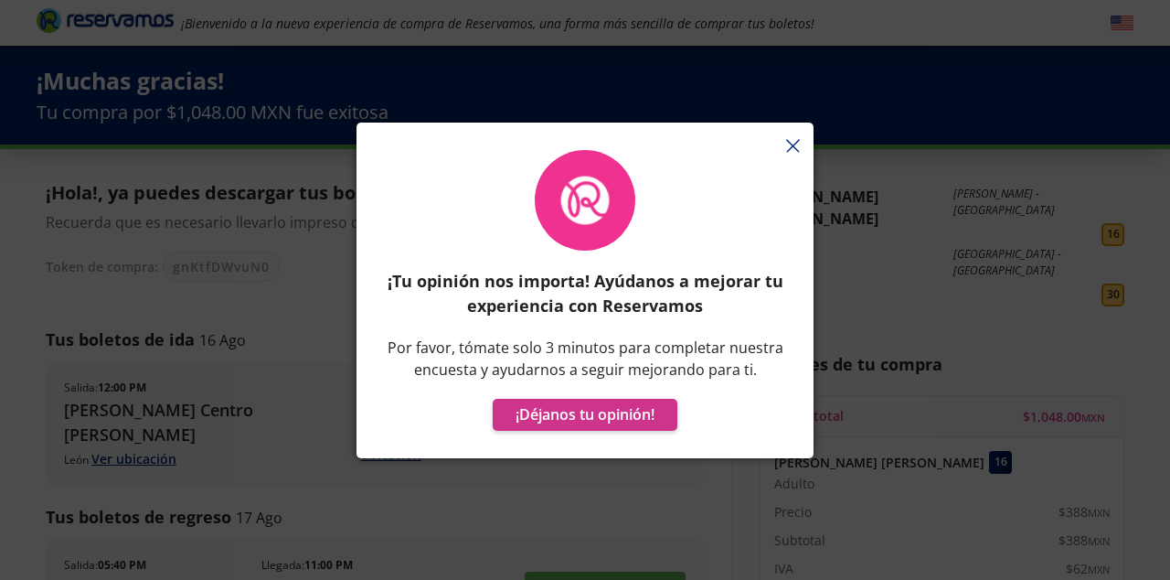
click at [796, 146] on div "¡Tu opinión nos importa! Ayúdanos a mejorar tu experiencia con Reservamos Por f…" at bounding box center [584, 299] width 457 height 317
click at [792, 142] on div "¡Tu opinión nos importa! Ayúdanos a mejorar tu experiencia con Reservamos Por f…" at bounding box center [584, 299] width 457 height 317
click at [792, 144] on div "¡Tu opinión nos importa! Ayúdanos a mejorar tu experiencia con Reservamos Por f…" at bounding box center [584, 299] width 457 height 317
click at [461, 272] on p "¡Tu opinión nos importa! Ayúdanos a mejorar tu experiencia con Reservamos" at bounding box center [585, 293] width 402 height 49
